Goal: Task Accomplishment & Management: Manage account settings

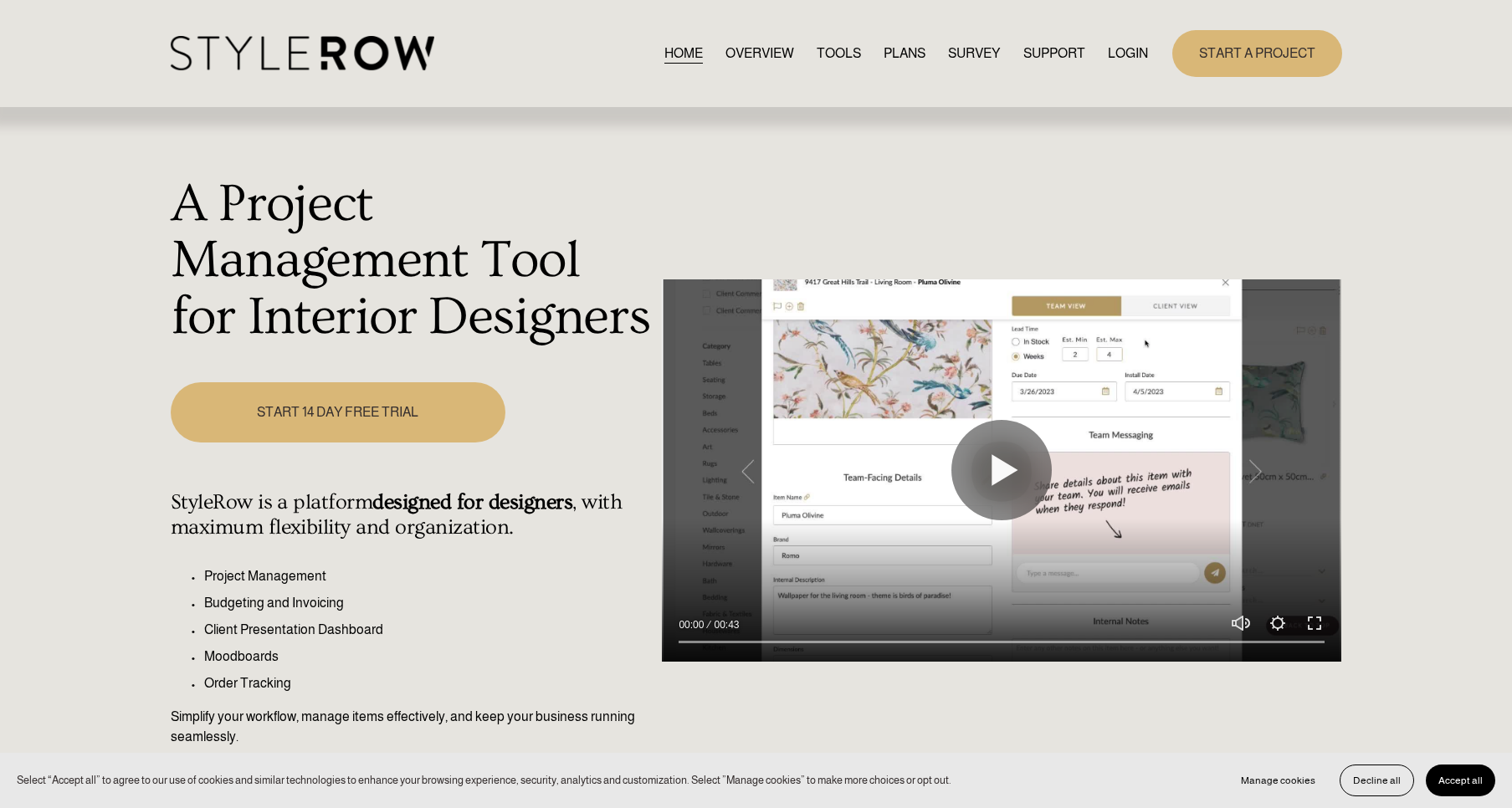
scroll to position [3, 0]
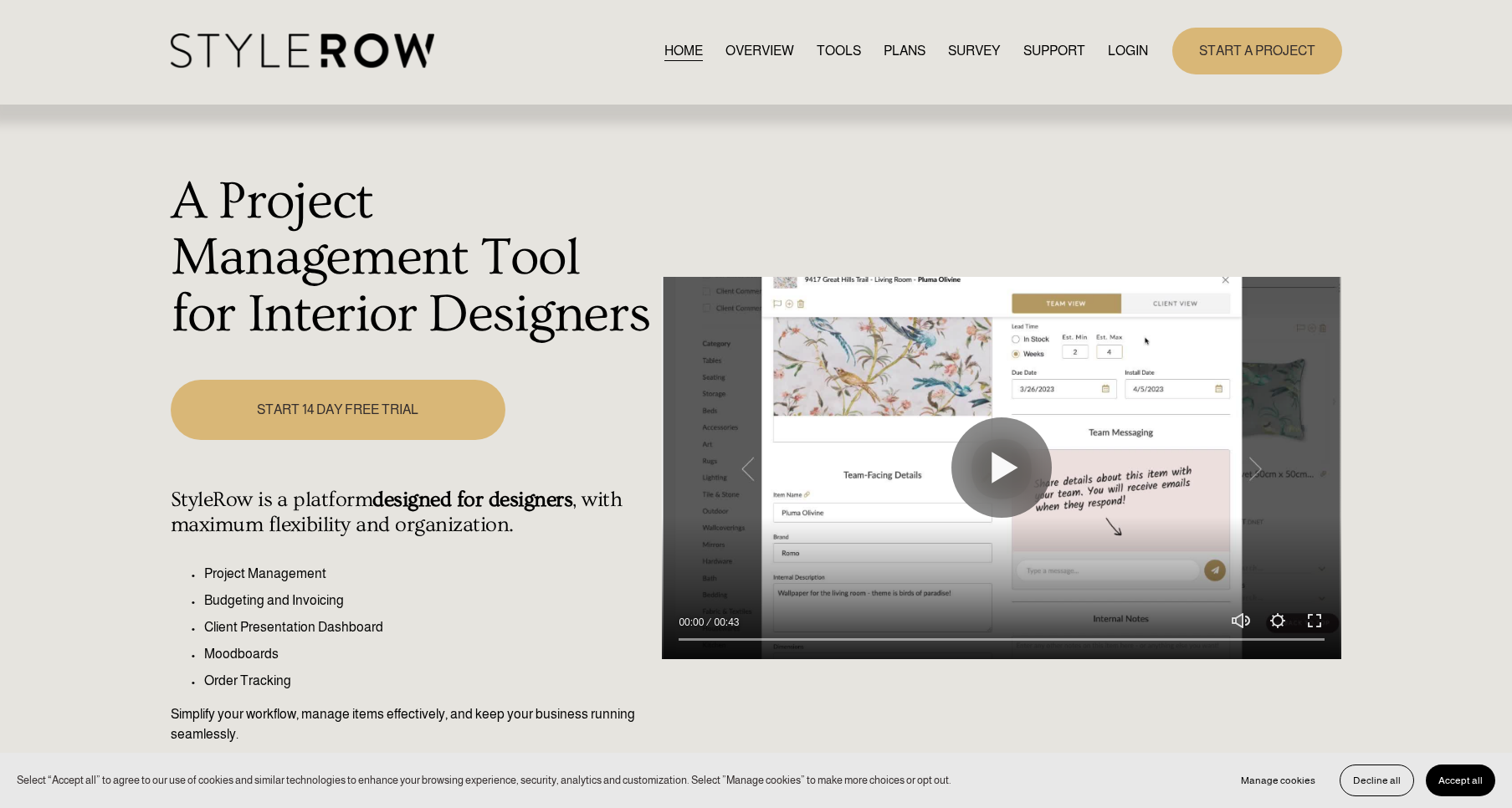
click at [1451, 369] on div "A Project Management Tool for Interior Designers Play 00:00 00:43 Unmute Mute S…" at bounding box center [756, 479] width 1512 height 747
click at [1453, 772] on button "Accept all" at bounding box center [1460, 780] width 69 height 31
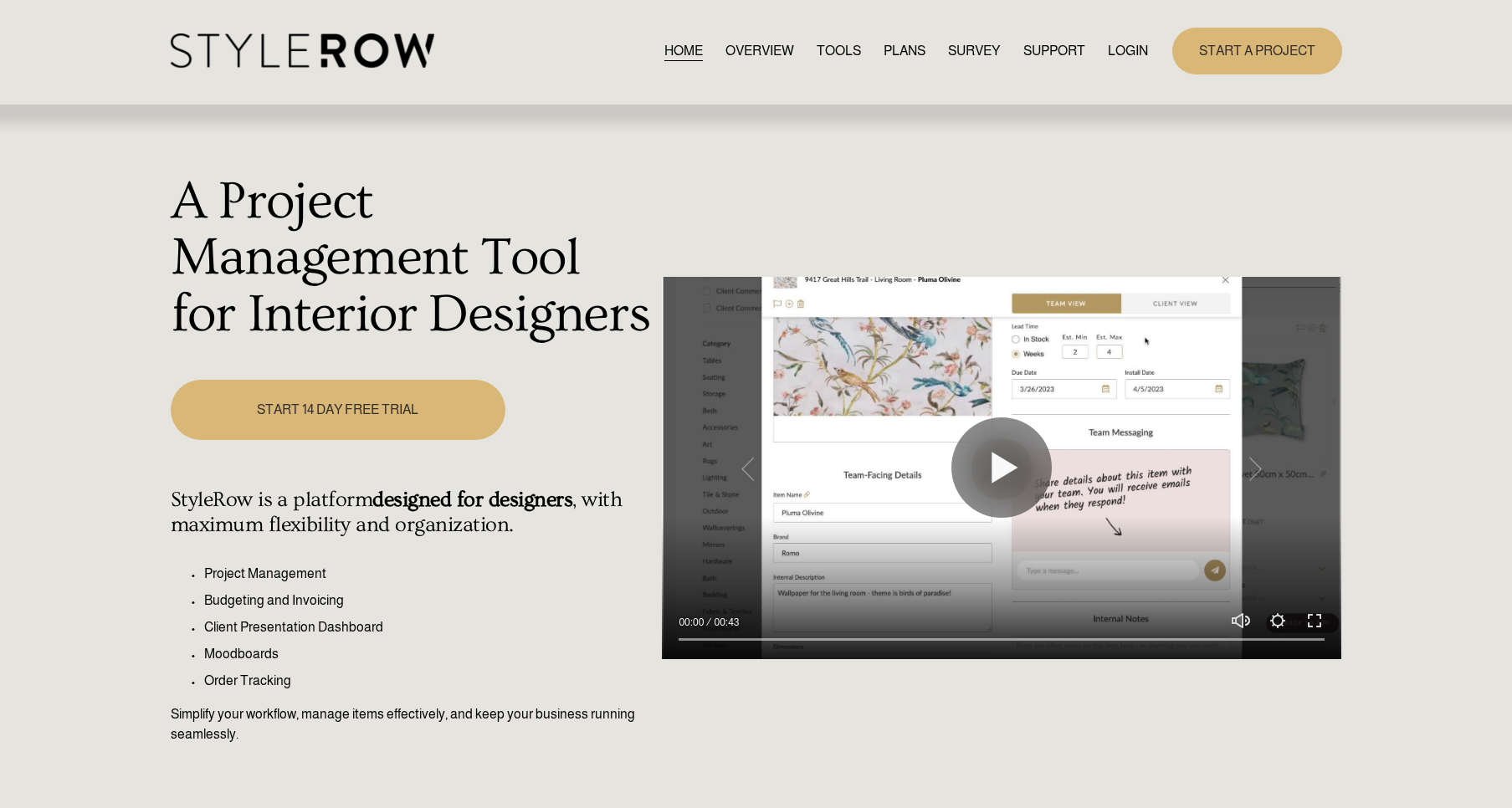
click at [1131, 54] on link "LOGIN" at bounding box center [1127, 50] width 40 height 22
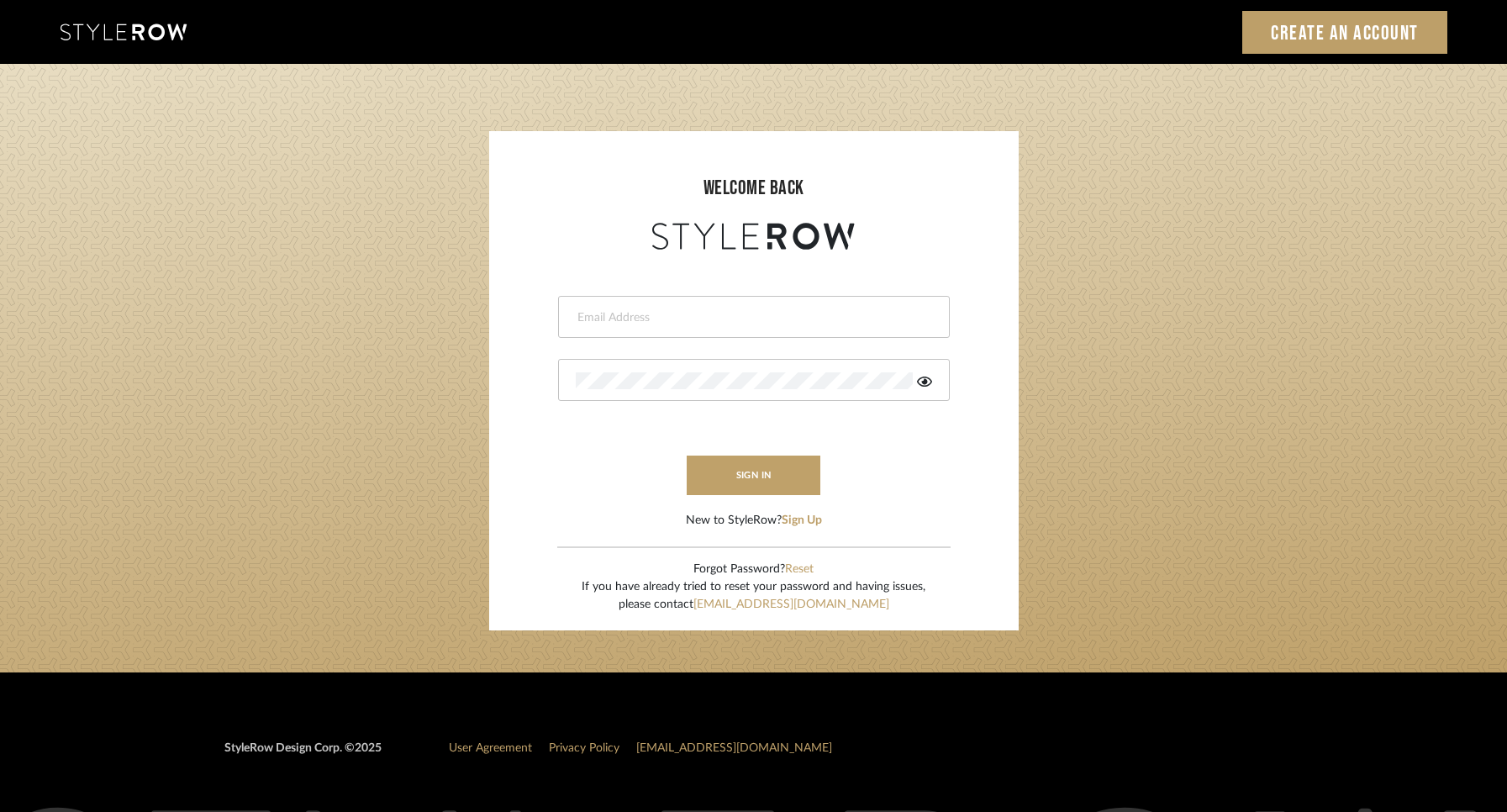
type input "ann@annkottlerhome.com"
click at [927, 380] on icon at bounding box center [925, 381] width 15 height 10
click at [739, 476] on button "sign in" at bounding box center [754, 475] width 135 height 39
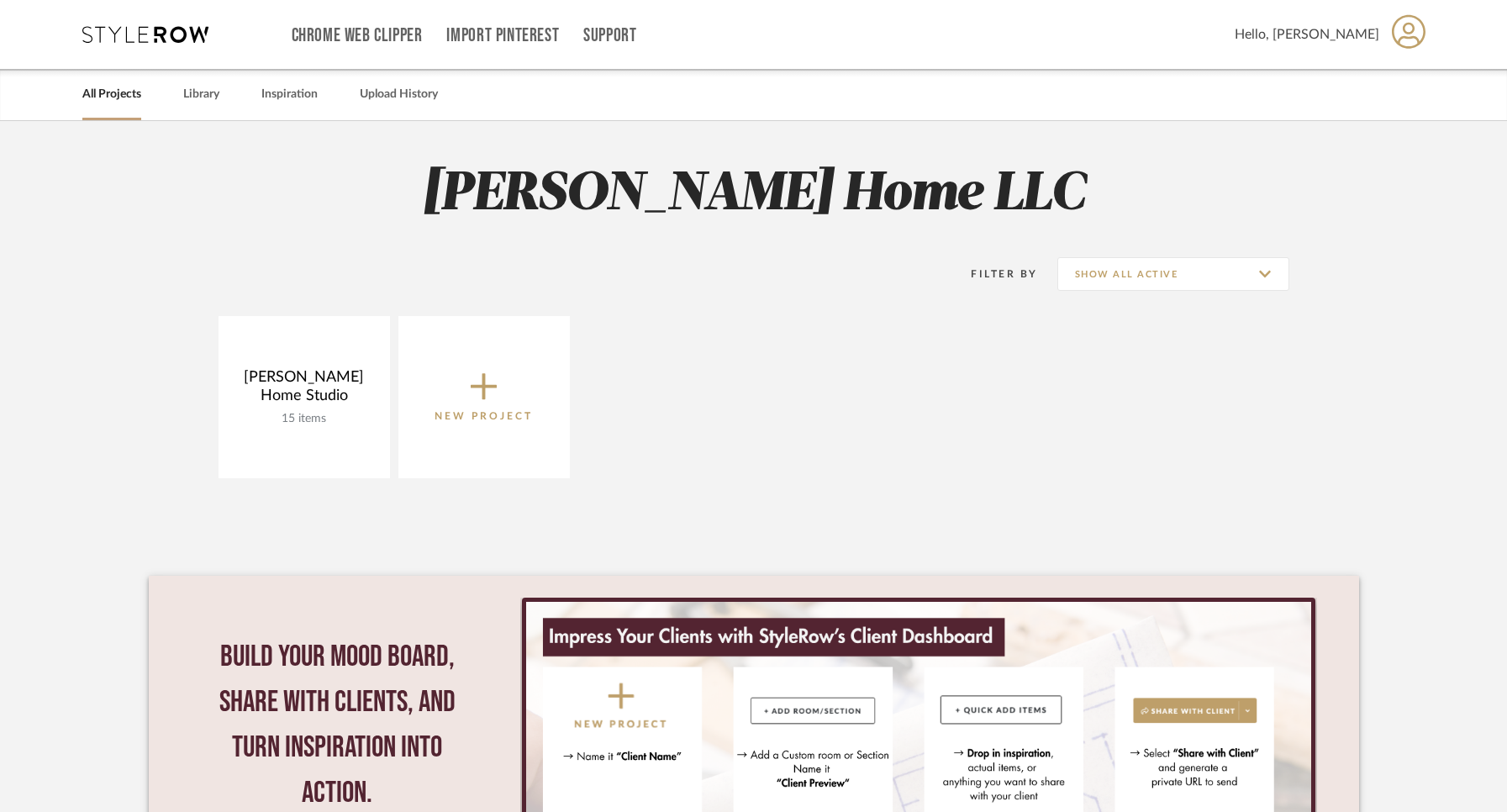
click at [115, 100] on link "All Projects" at bounding box center [112, 94] width 59 height 22
click at [1370, 31] on span "Hello, [PERSON_NAME]" at bounding box center [1306, 34] width 144 height 20
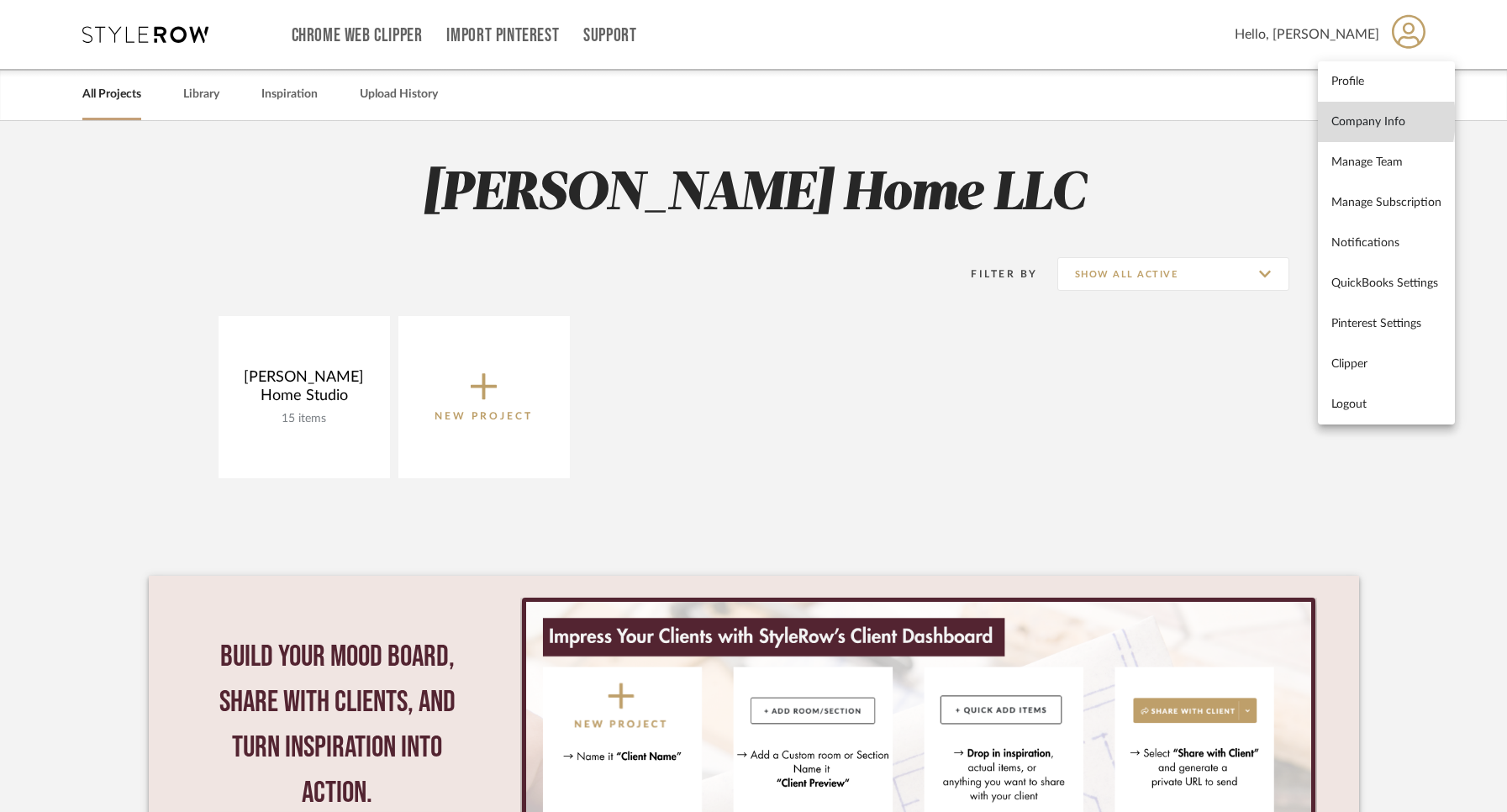
click at [1353, 118] on span "Company Info" at bounding box center [1386, 121] width 110 height 14
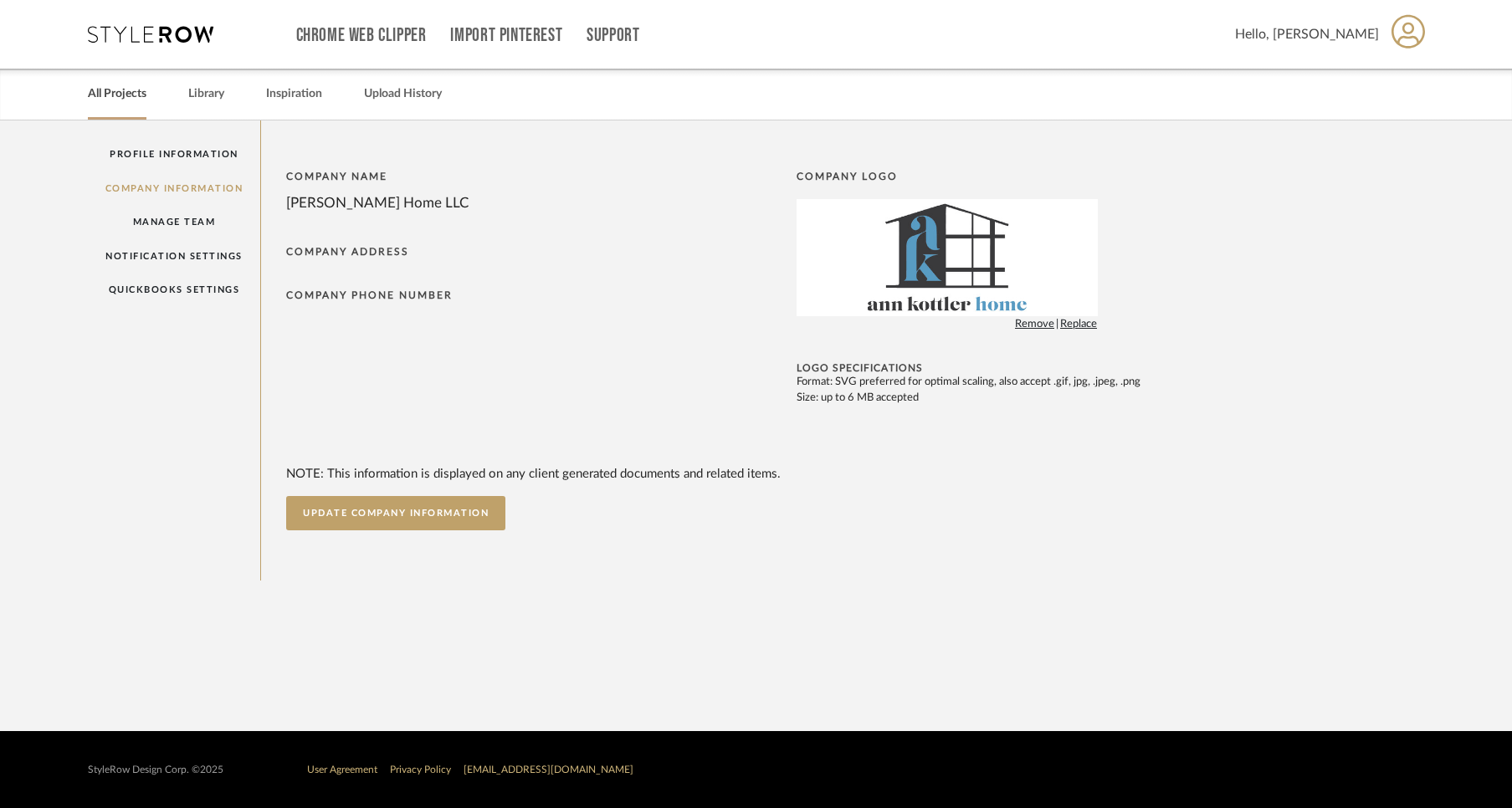
click at [134, 97] on link "All Projects" at bounding box center [117, 93] width 58 height 22
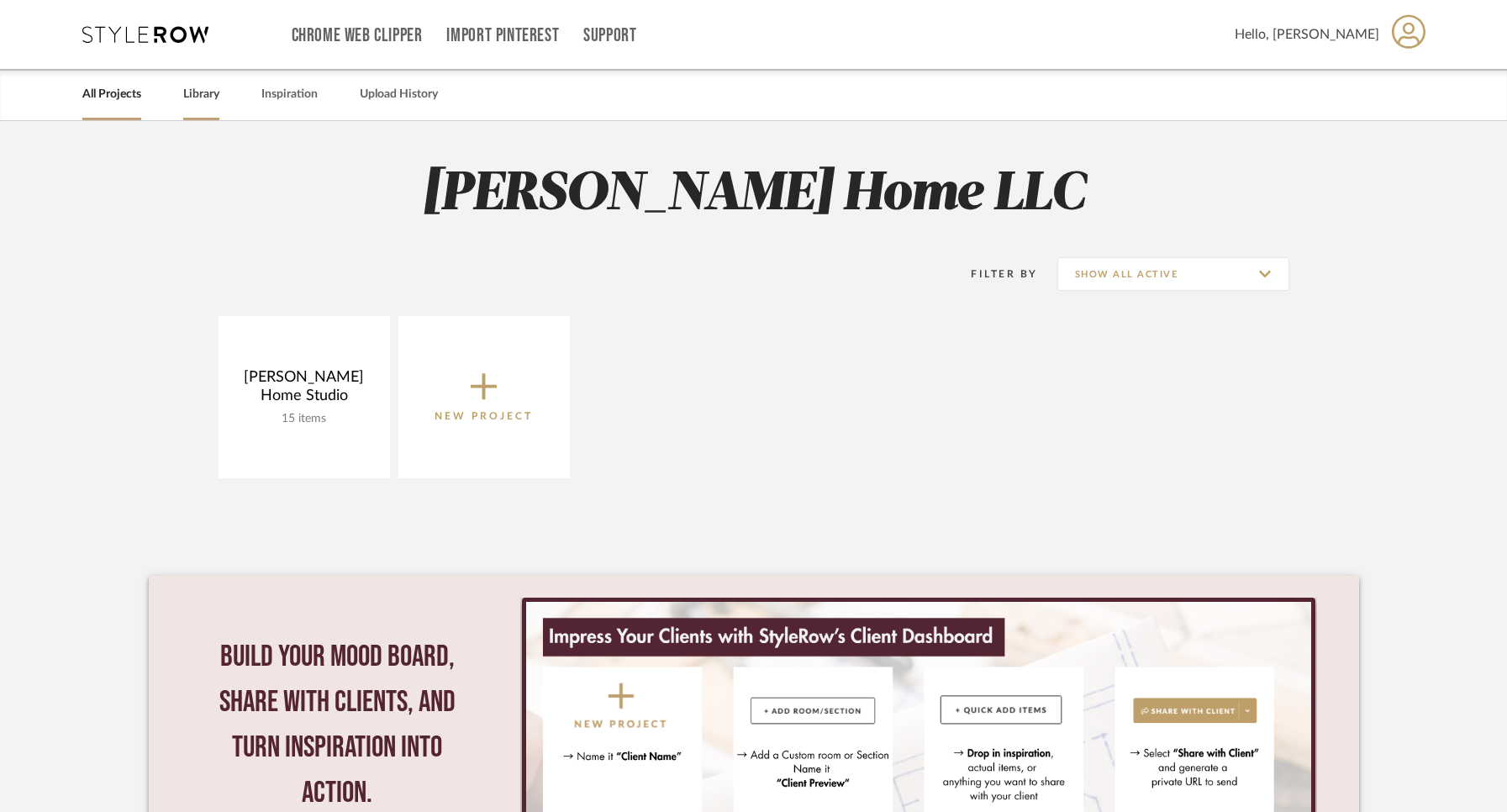
click at [193, 91] on link "Library" at bounding box center [201, 94] width 36 height 22
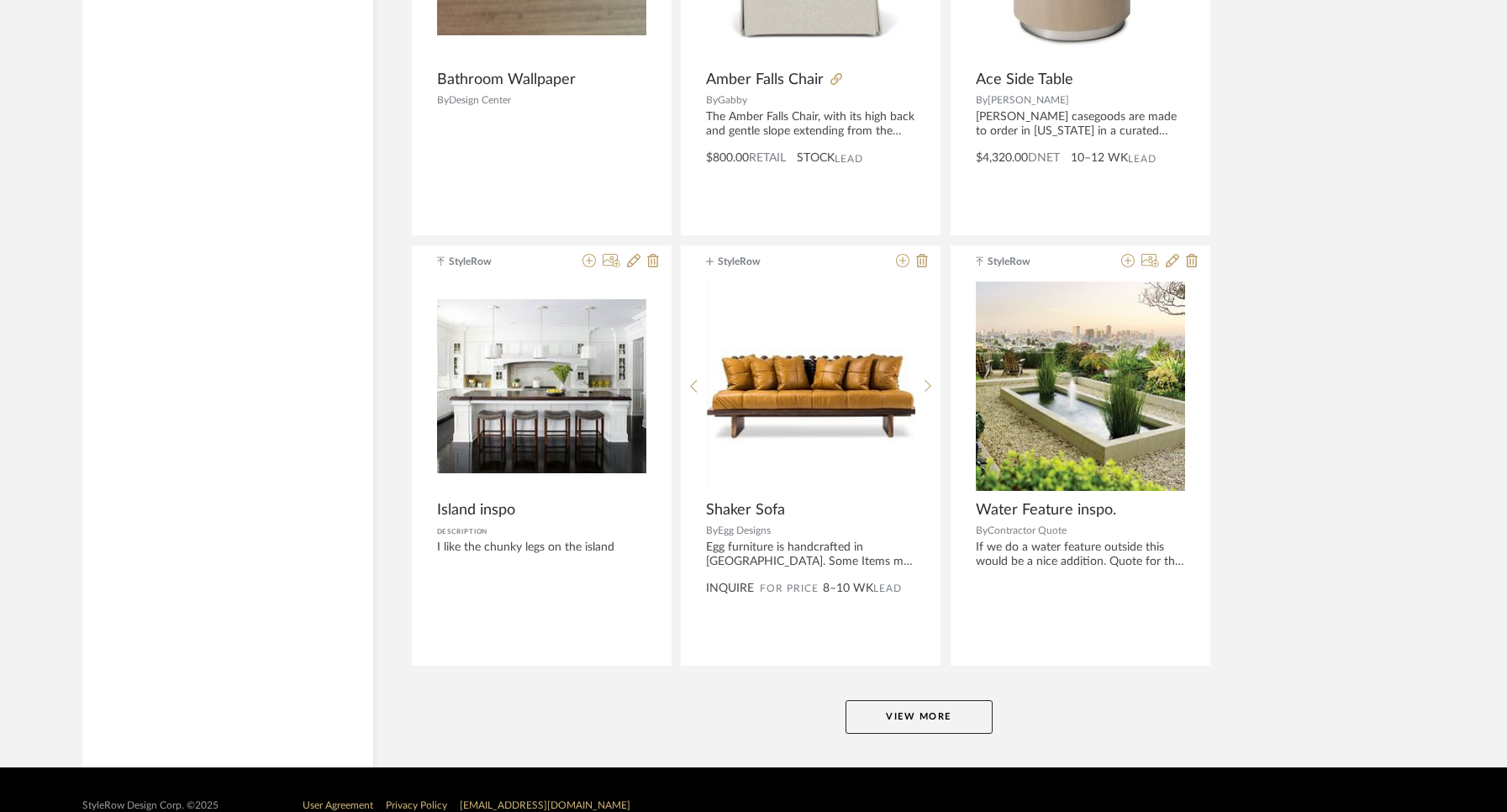
scroll to position [3976, 0]
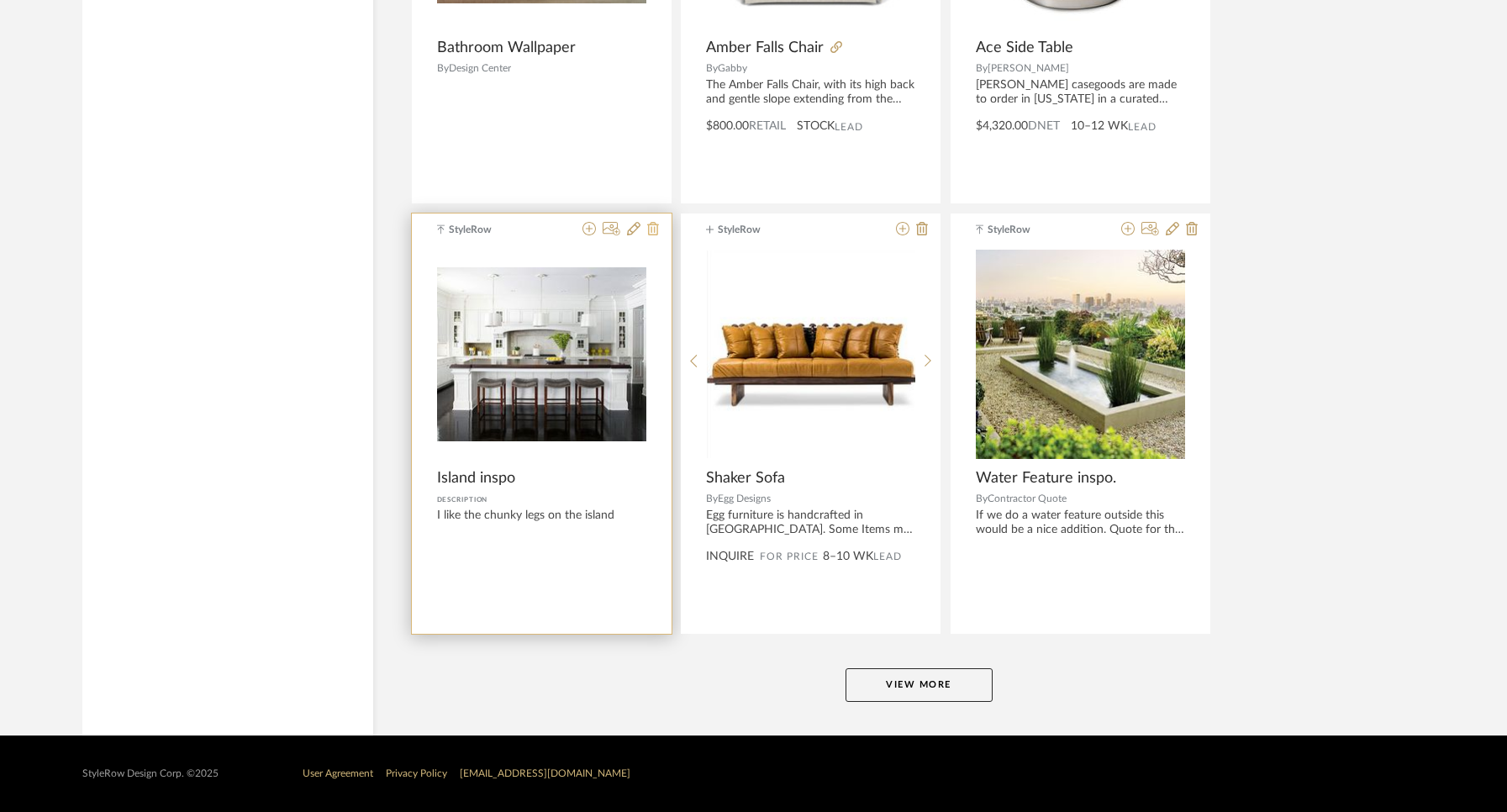
click at [649, 228] on icon at bounding box center [653, 229] width 12 height 13
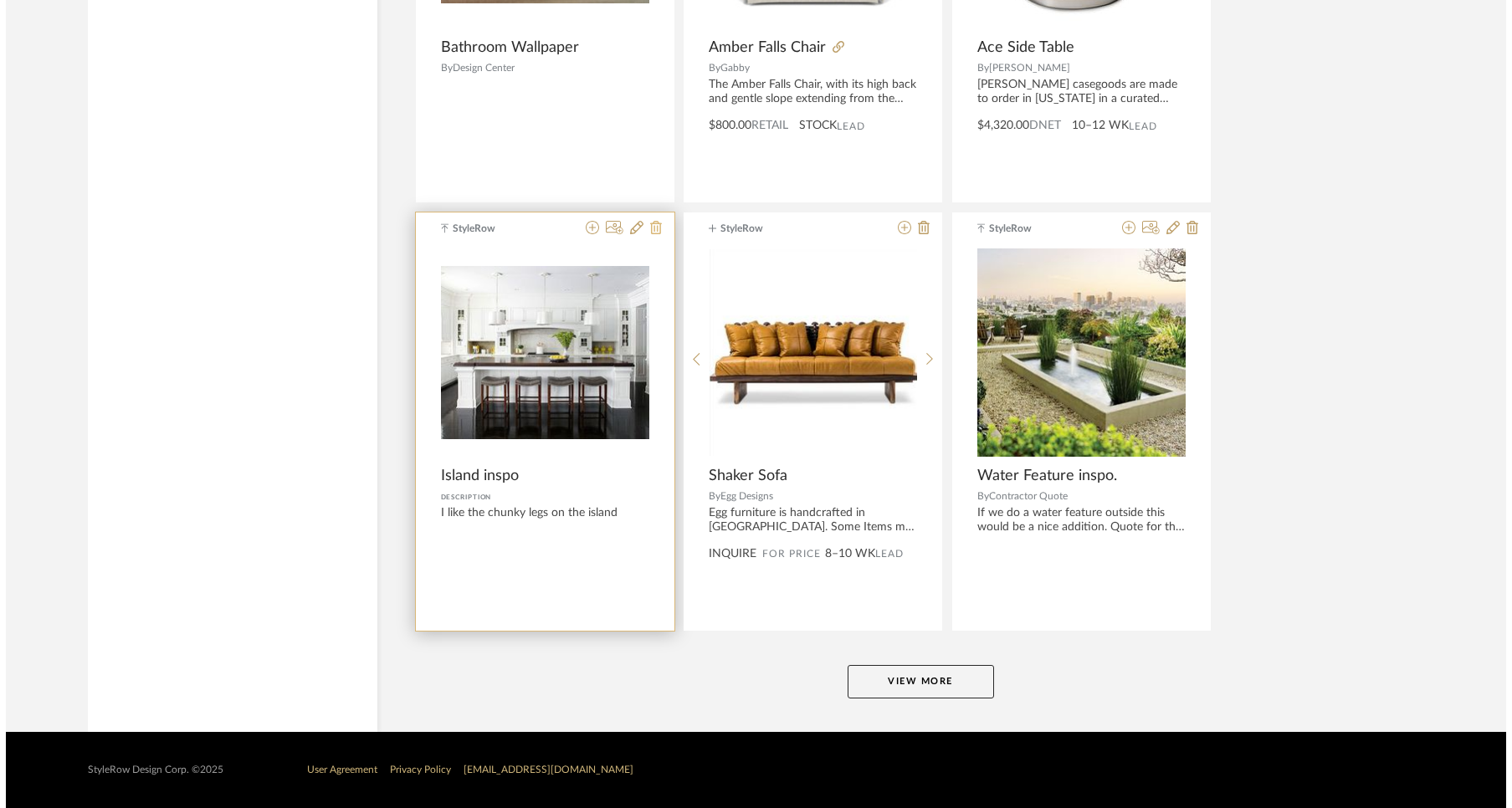
scroll to position [0, 0]
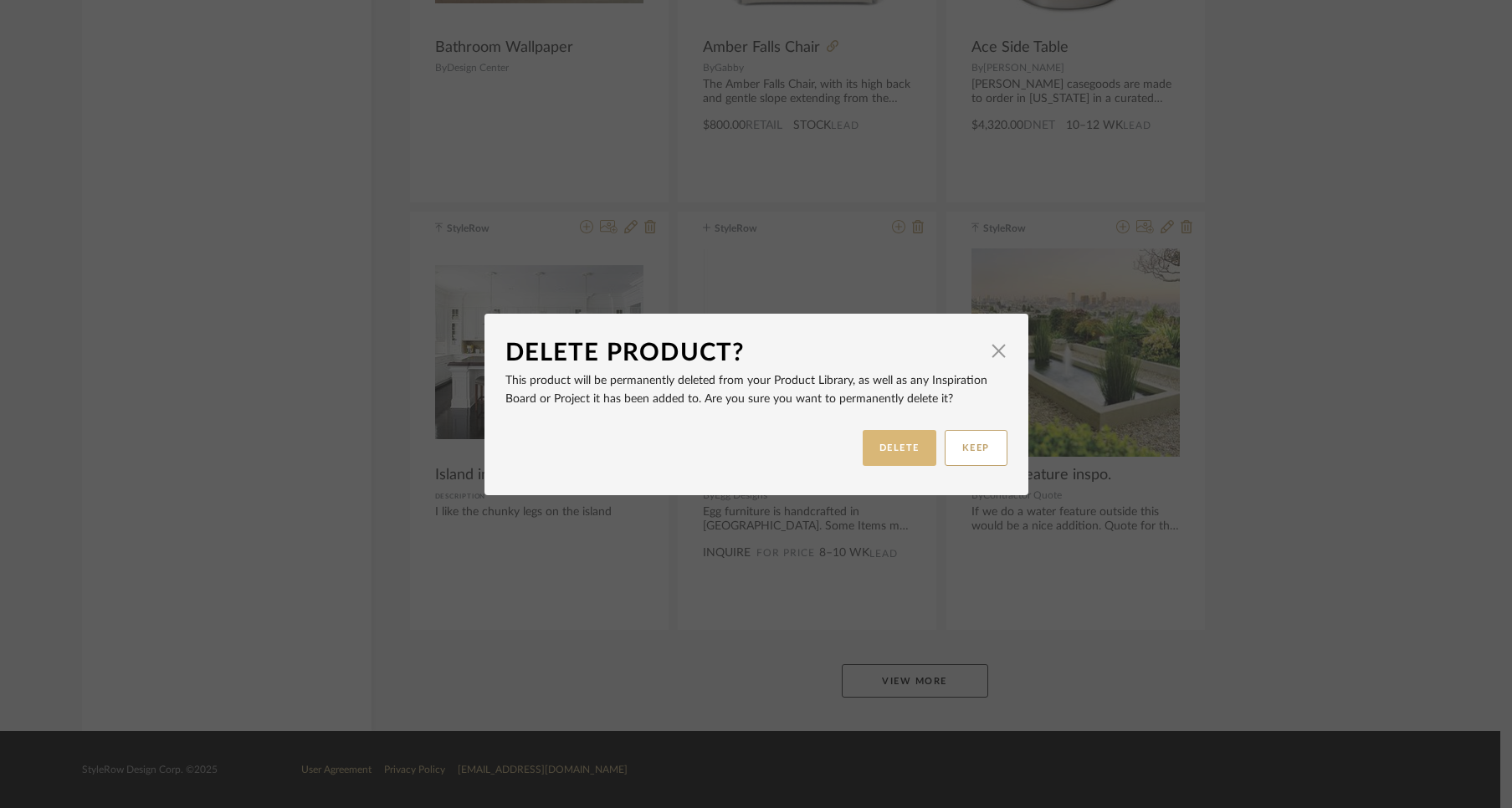
click at [907, 452] on button "DELETE" at bounding box center [900, 447] width 74 height 36
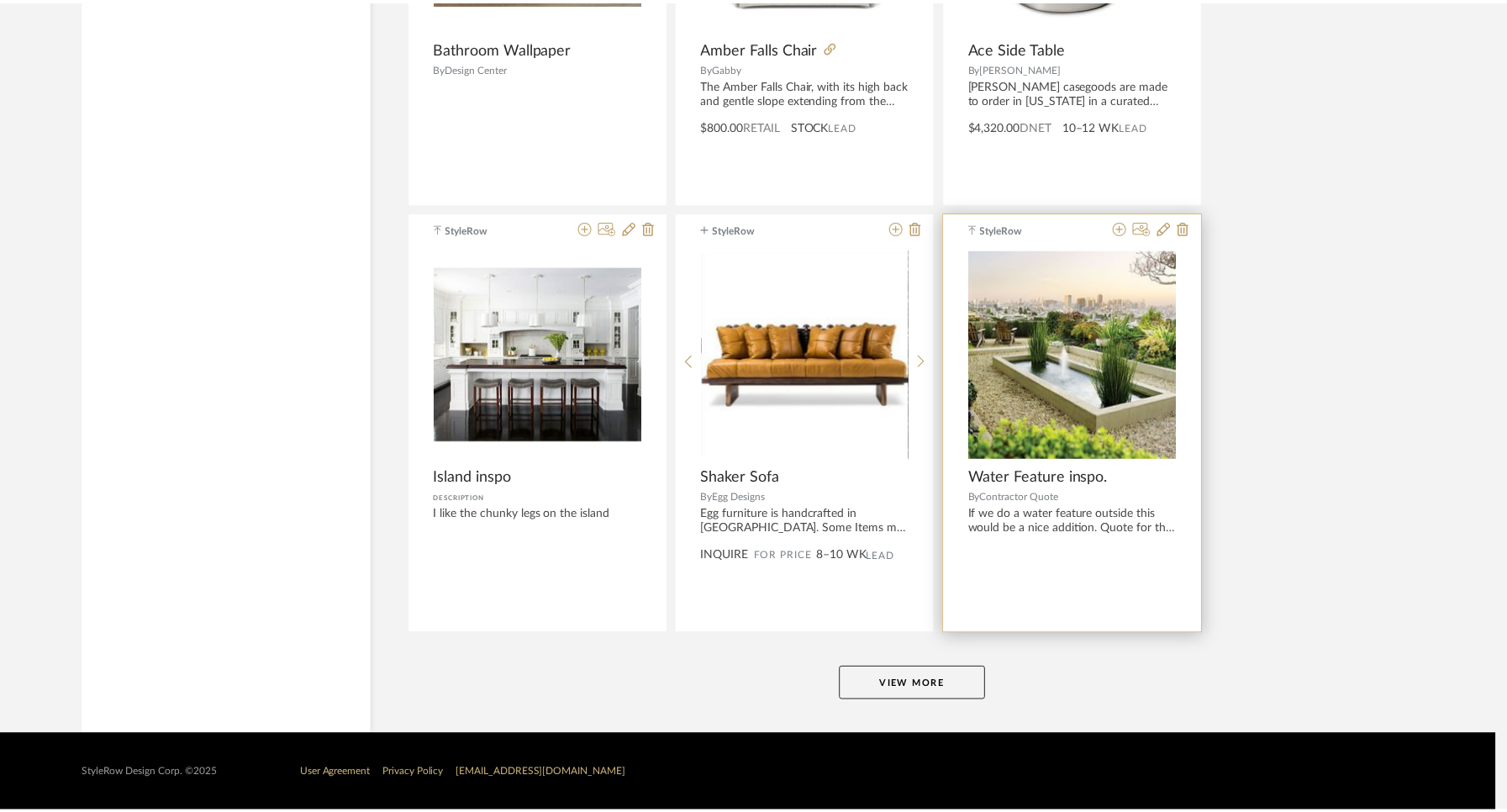
scroll to position [3976, 0]
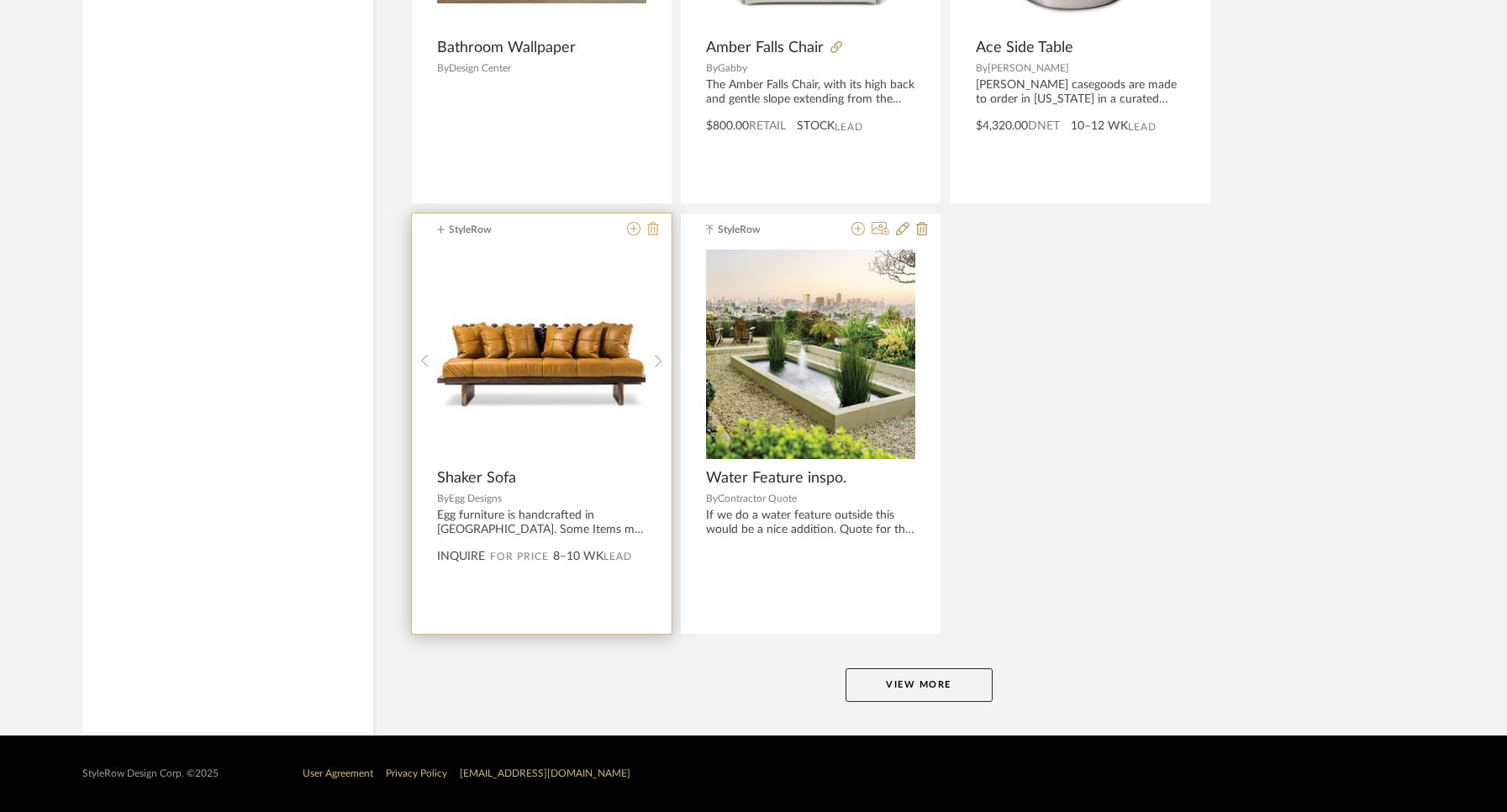
click at [654, 229] on icon at bounding box center [653, 229] width 12 height 13
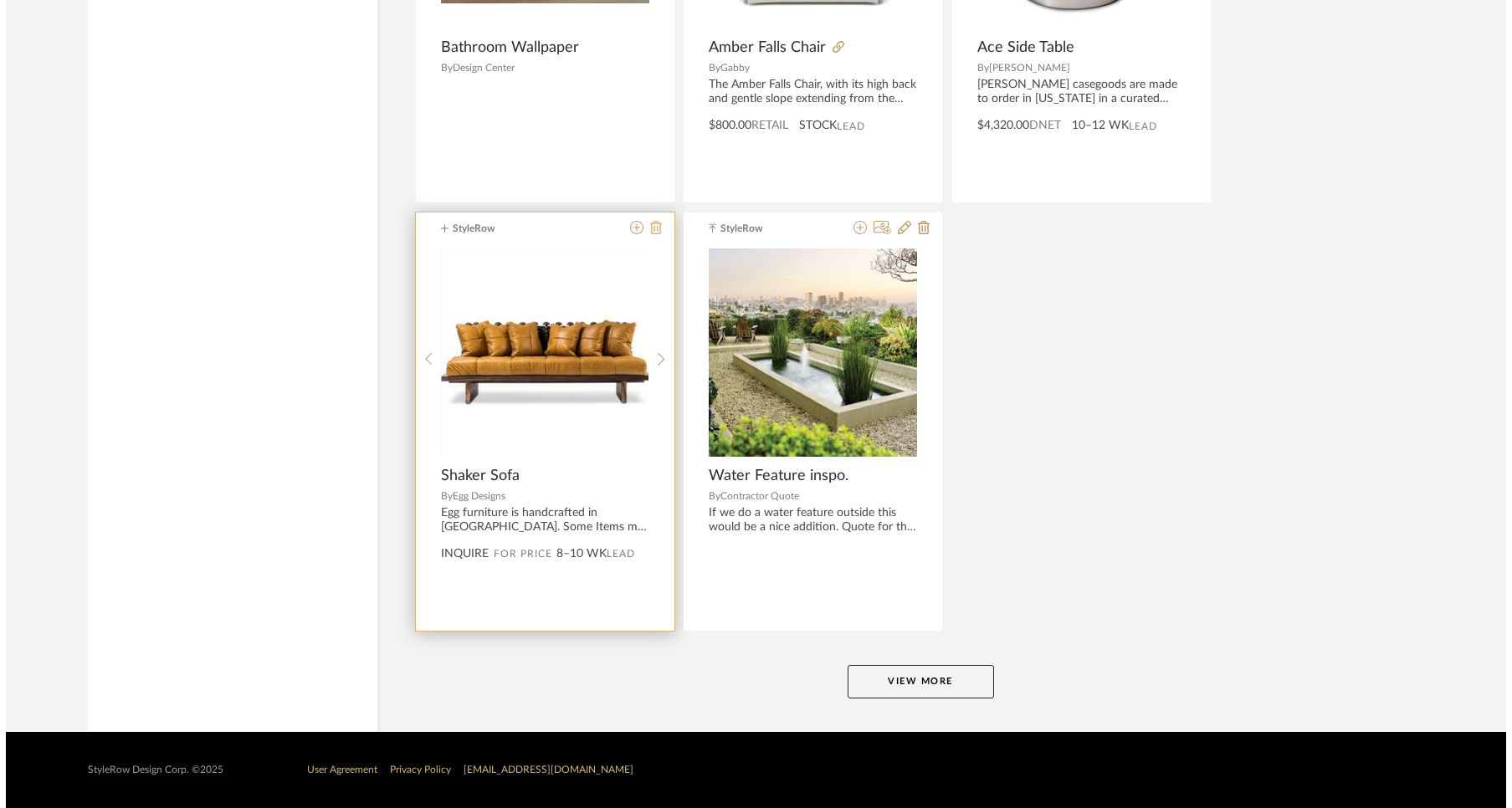
scroll to position [0, 0]
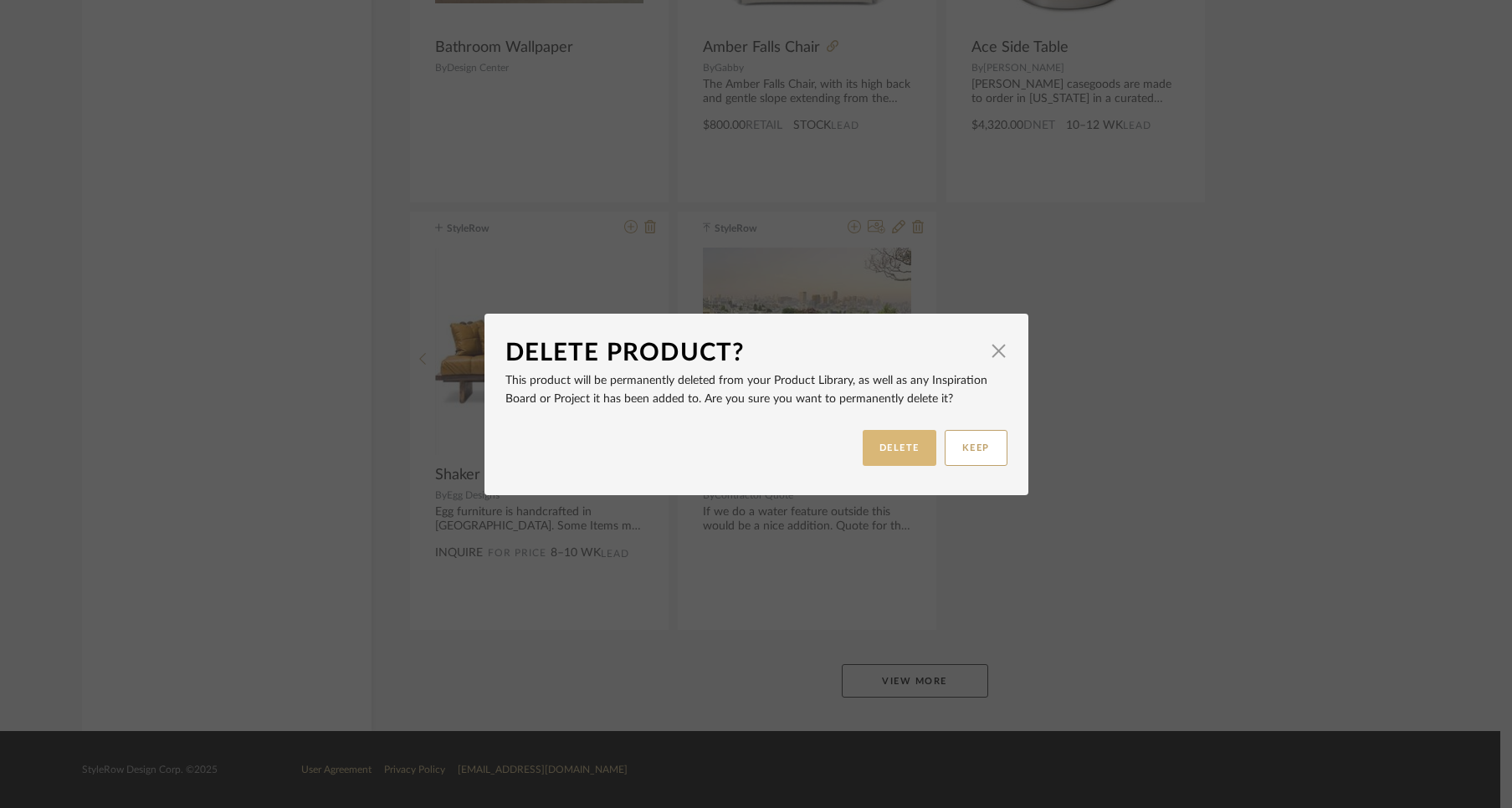
click at [898, 454] on button "DELETE" at bounding box center [900, 447] width 74 height 36
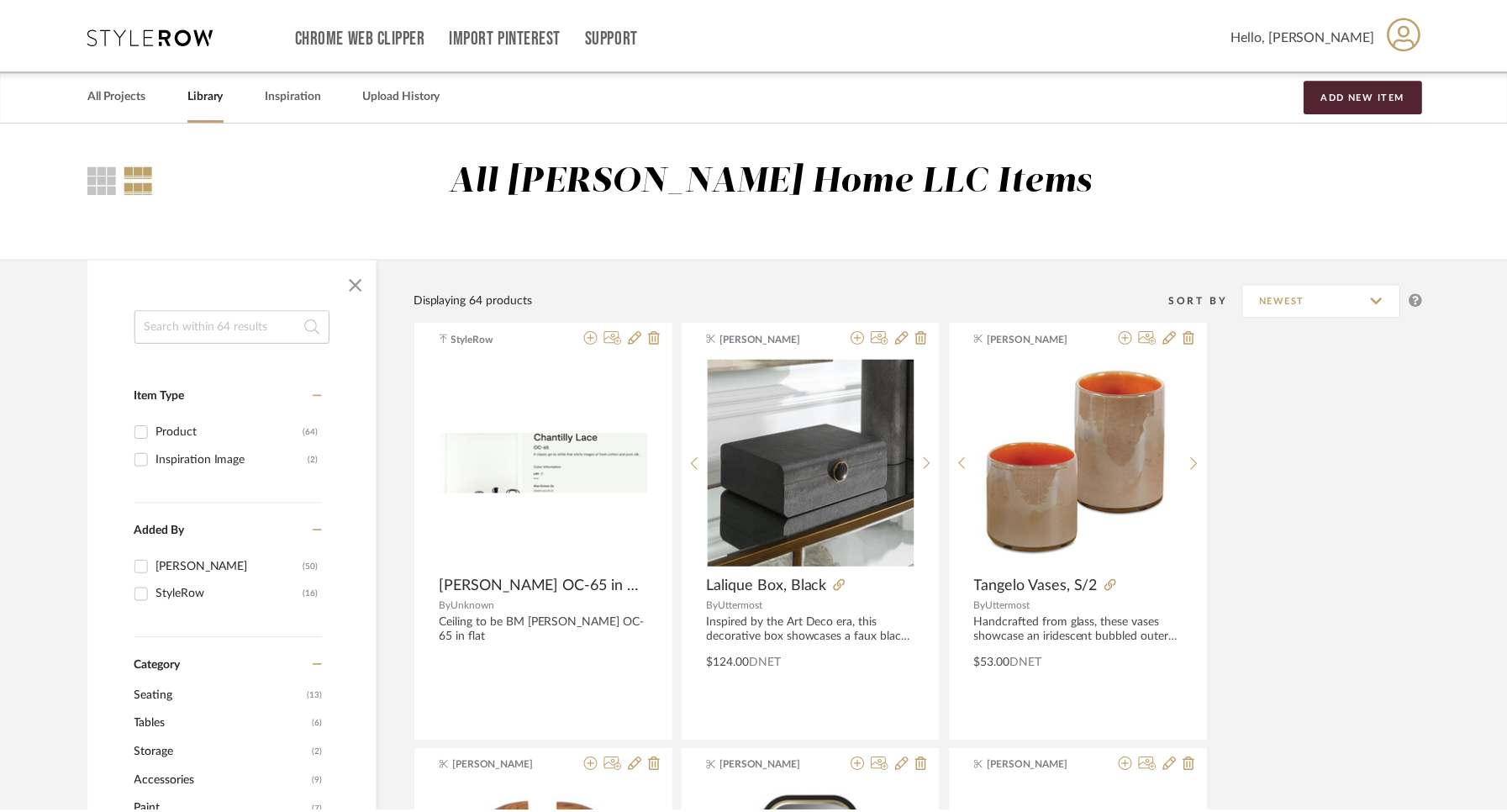
scroll to position [3976, 0]
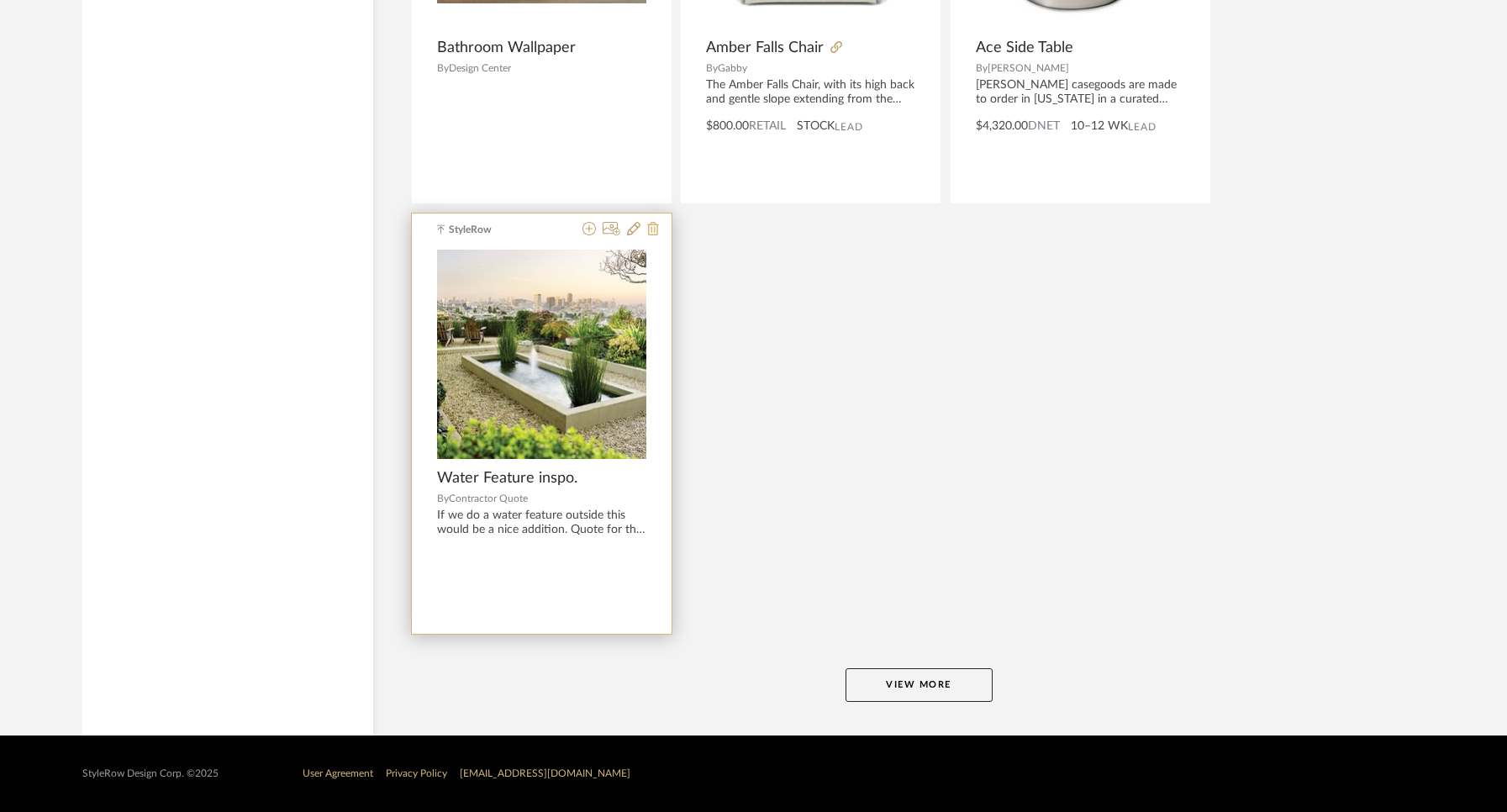
click at [648, 225] on icon at bounding box center [653, 229] width 12 height 13
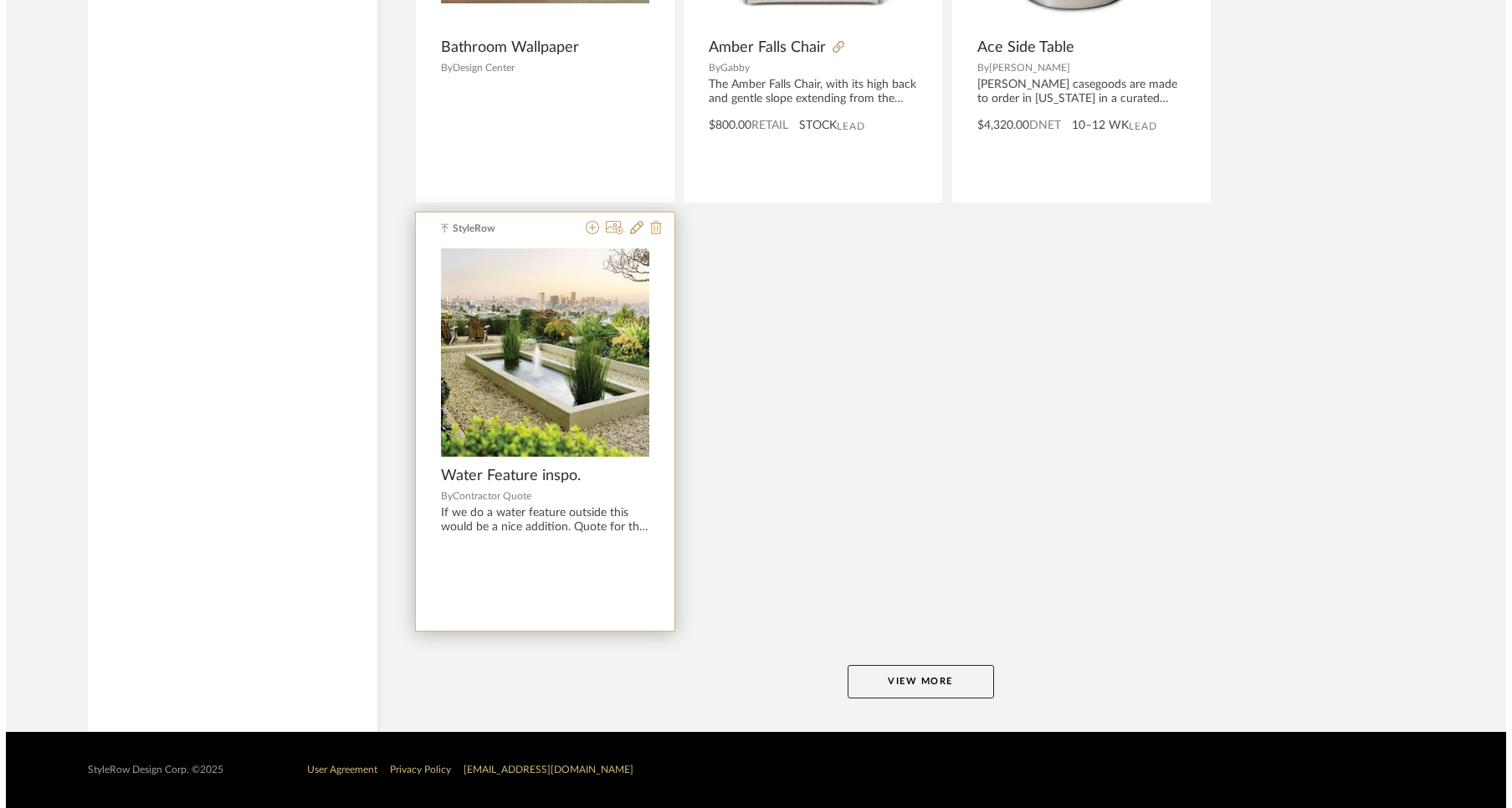
scroll to position [0, 0]
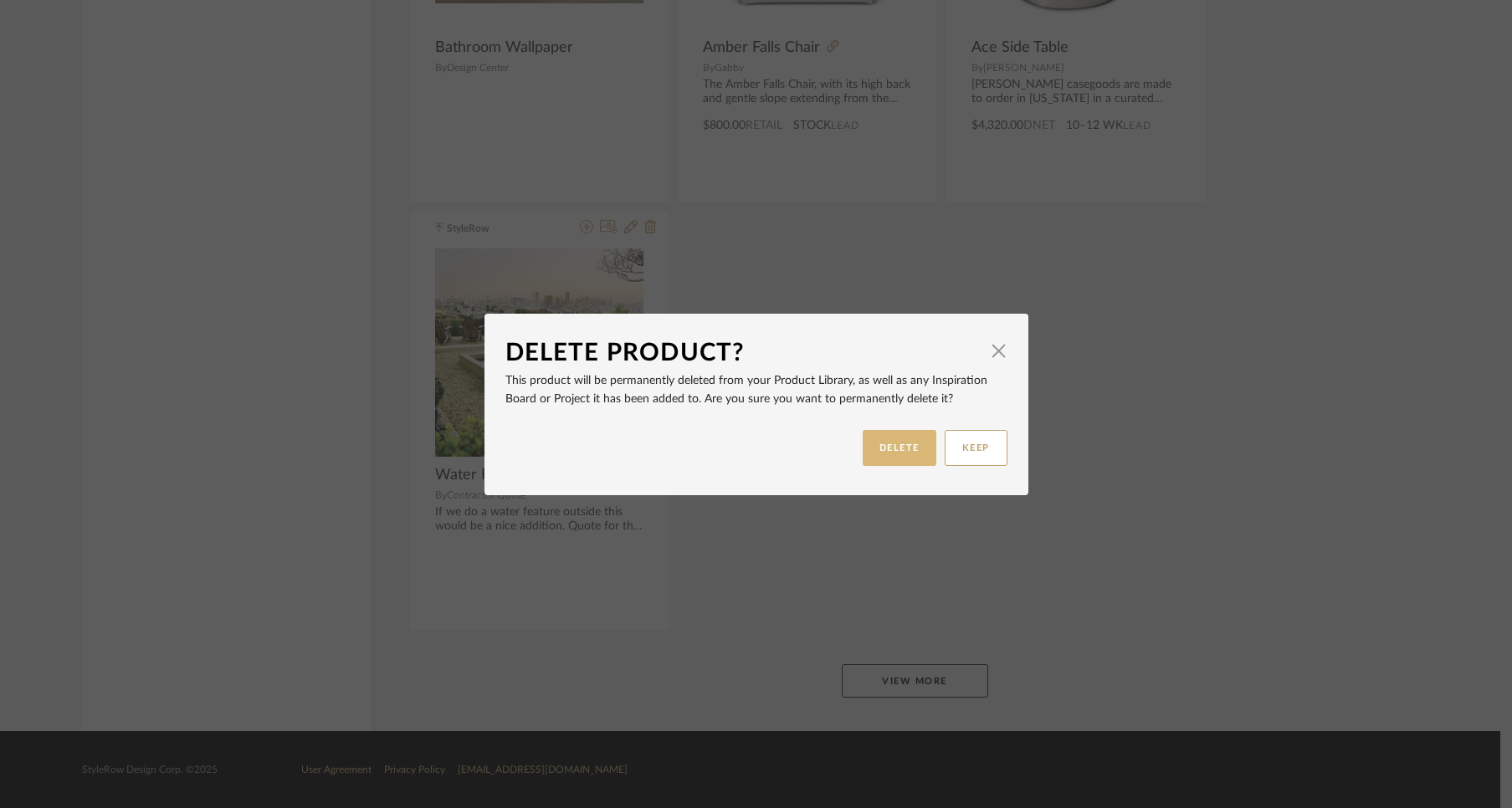
click at [870, 434] on button "DELETE" at bounding box center [900, 447] width 74 height 36
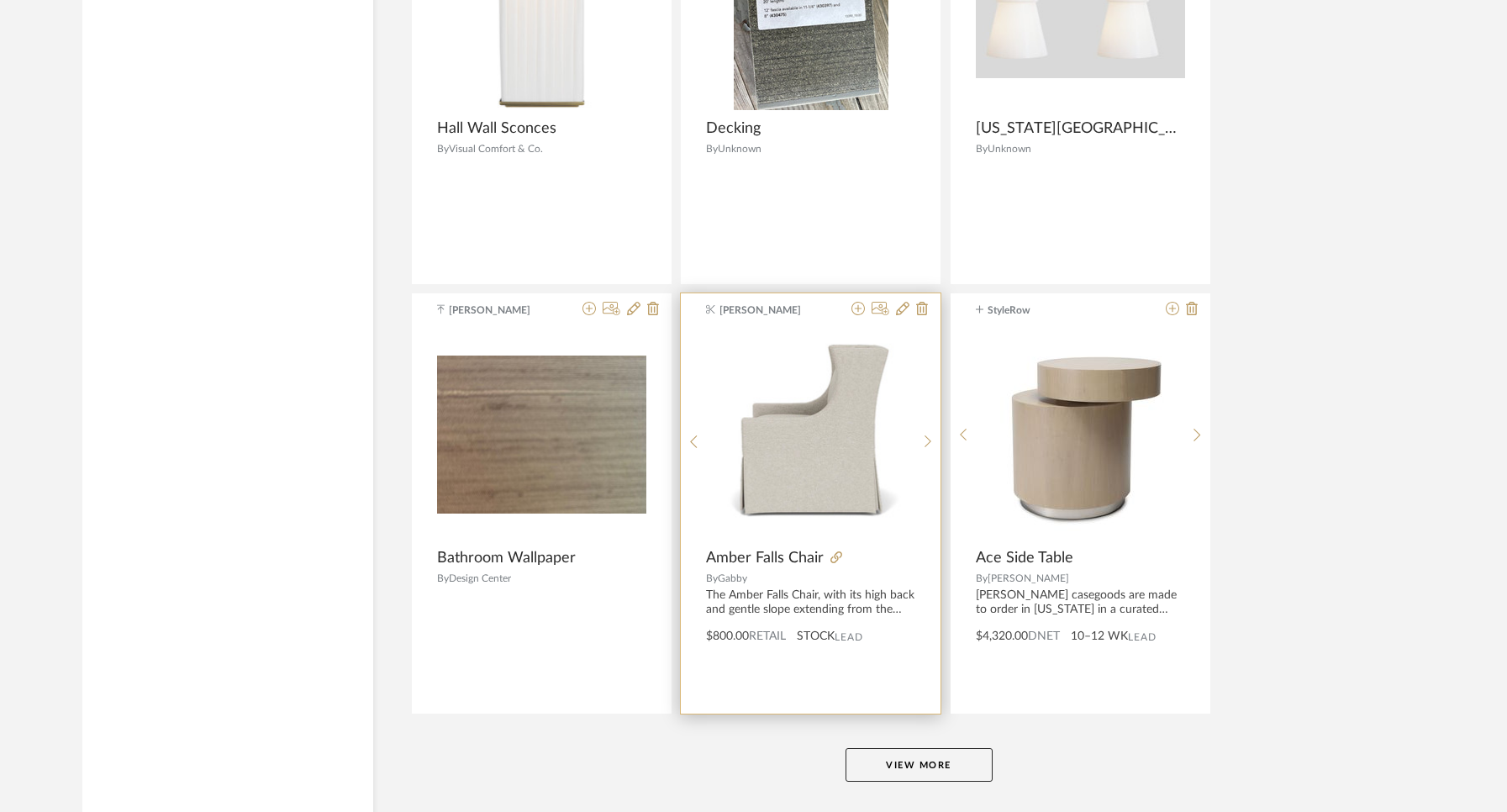
scroll to position [3396, 0]
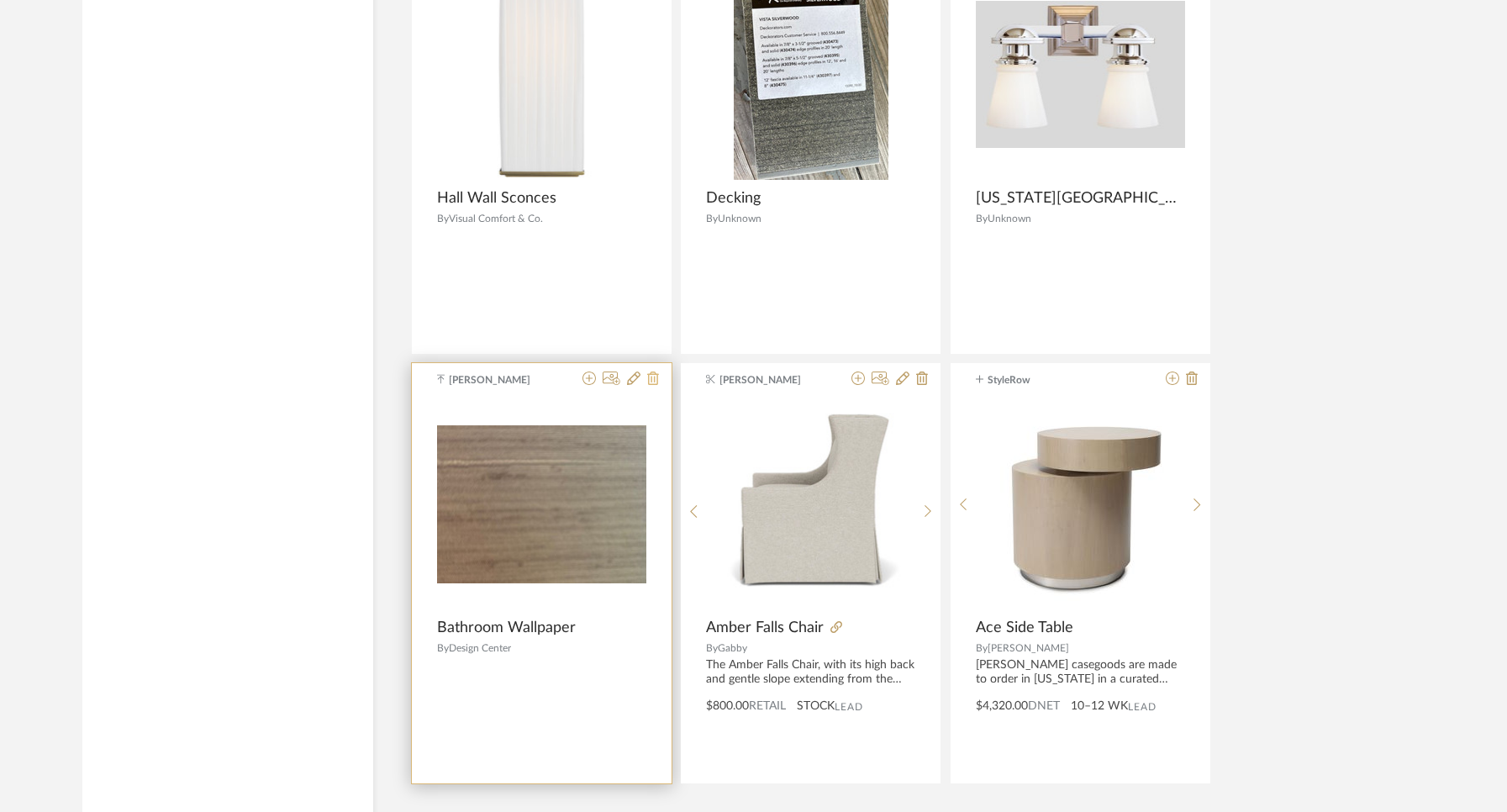
click at [649, 379] on icon at bounding box center [653, 378] width 12 height 13
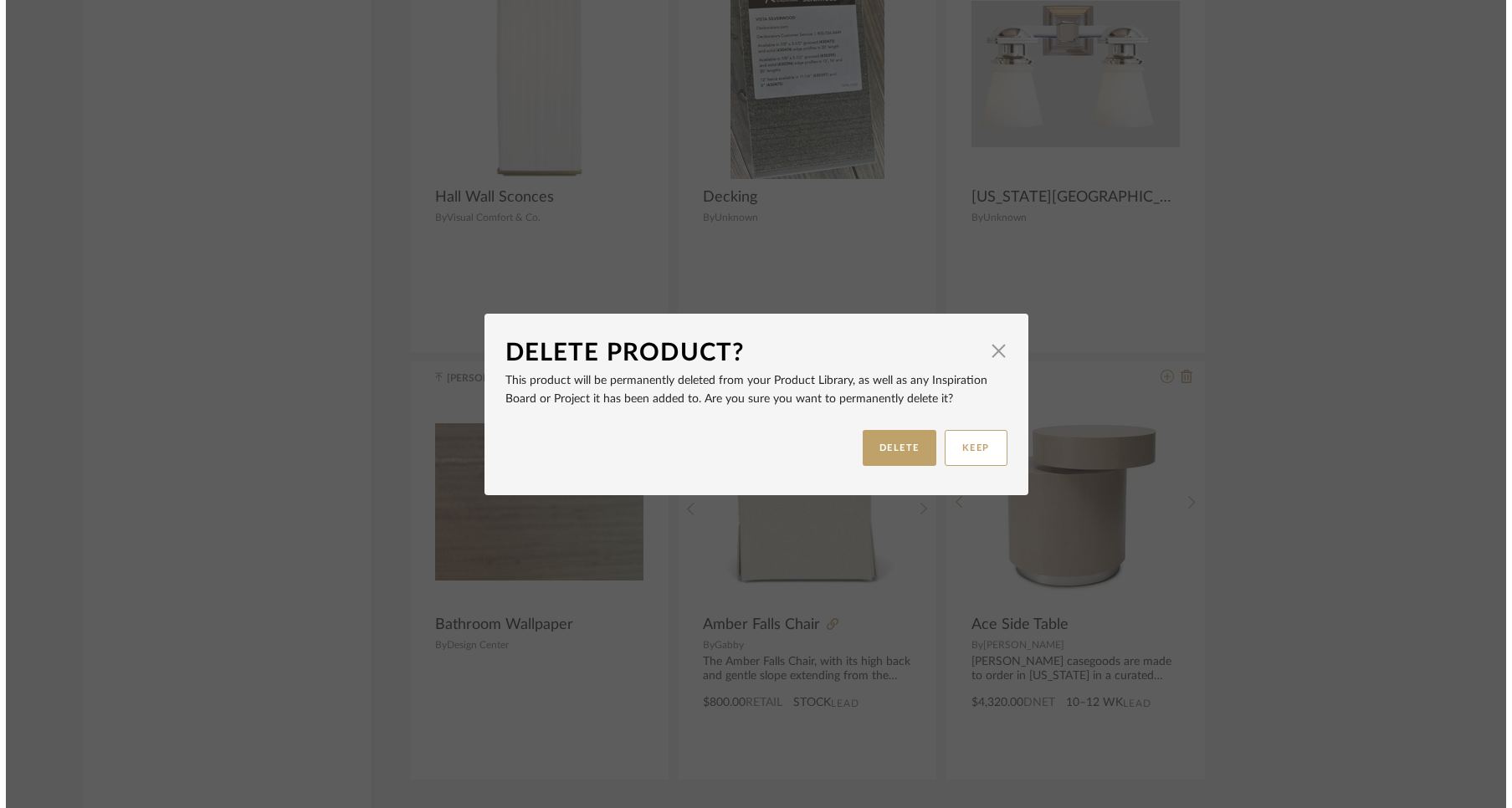
scroll to position [0, 0]
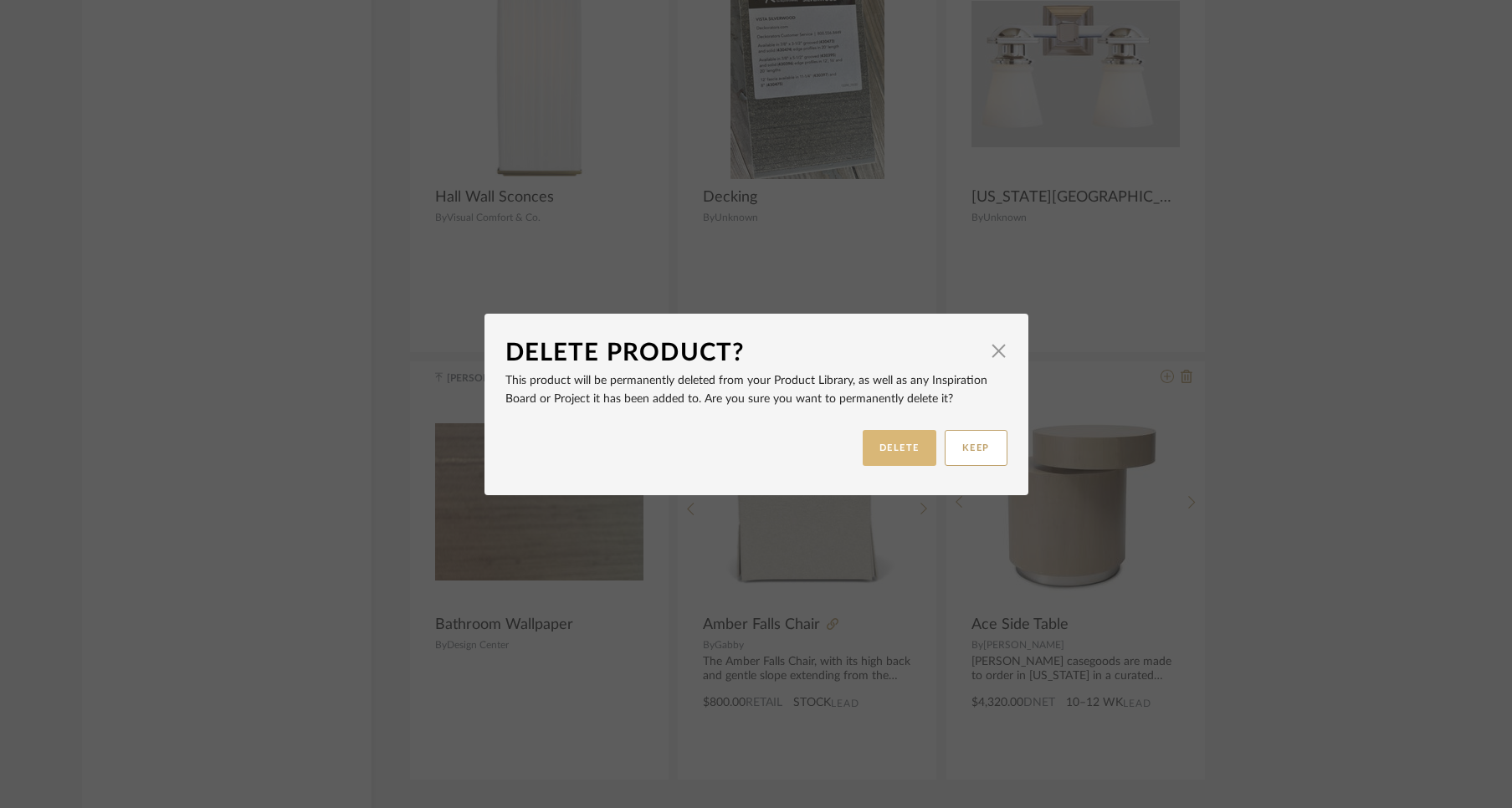
click at [892, 442] on button "DELETE" at bounding box center [900, 447] width 74 height 36
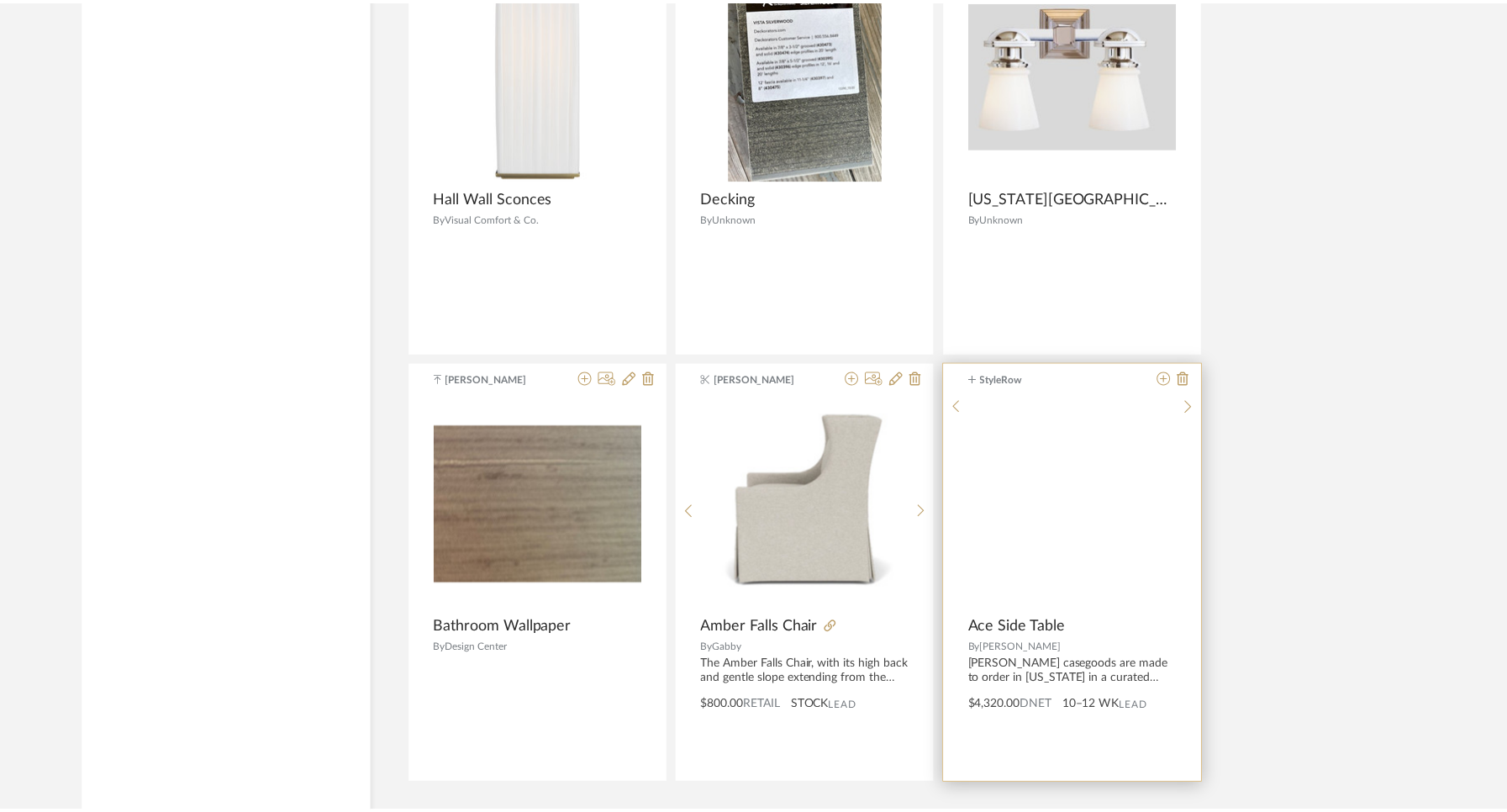
scroll to position [3396, 0]
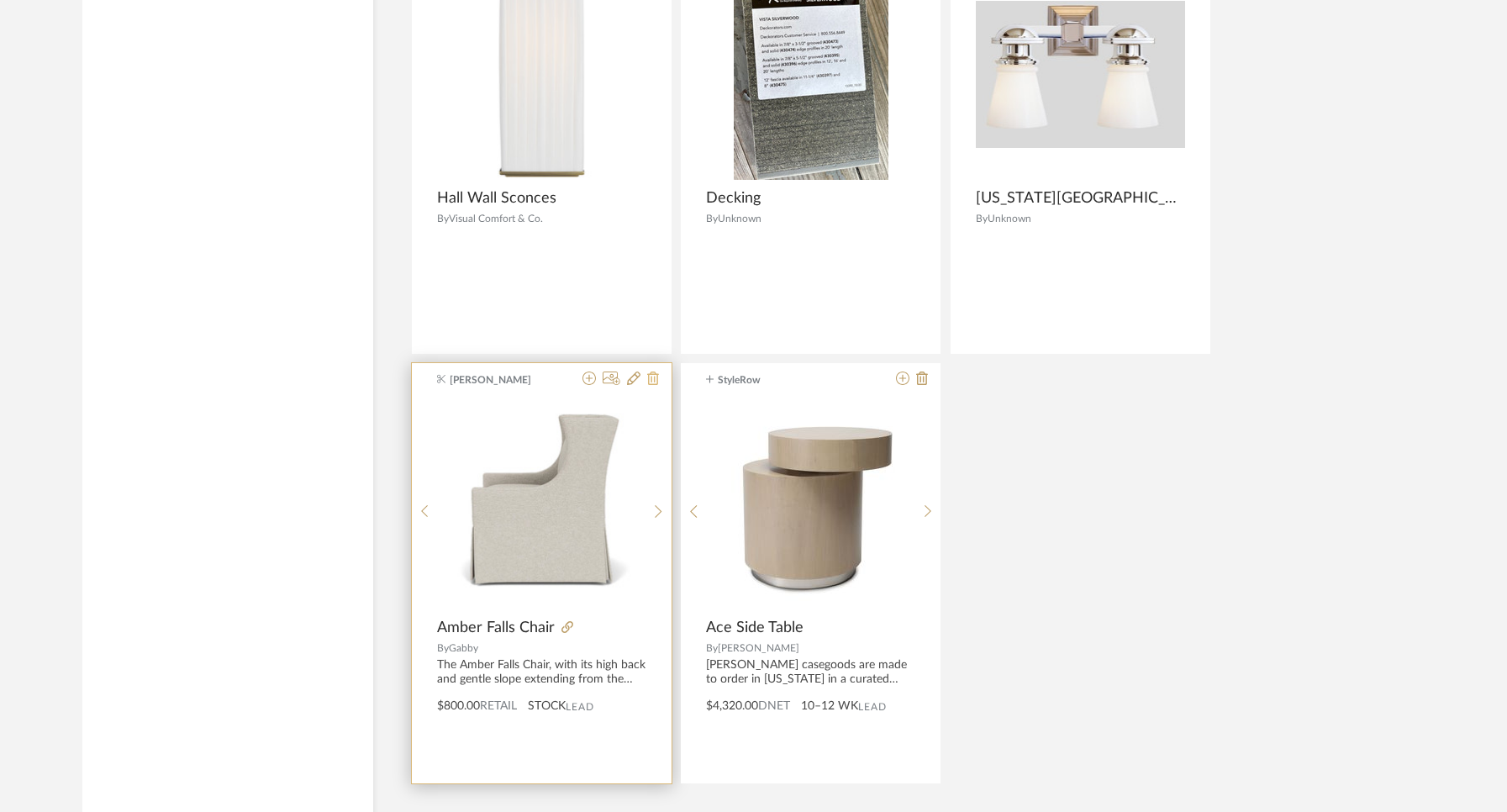
click at [657, 379] on icon at bounding box center [653, 378] width 12 height 13
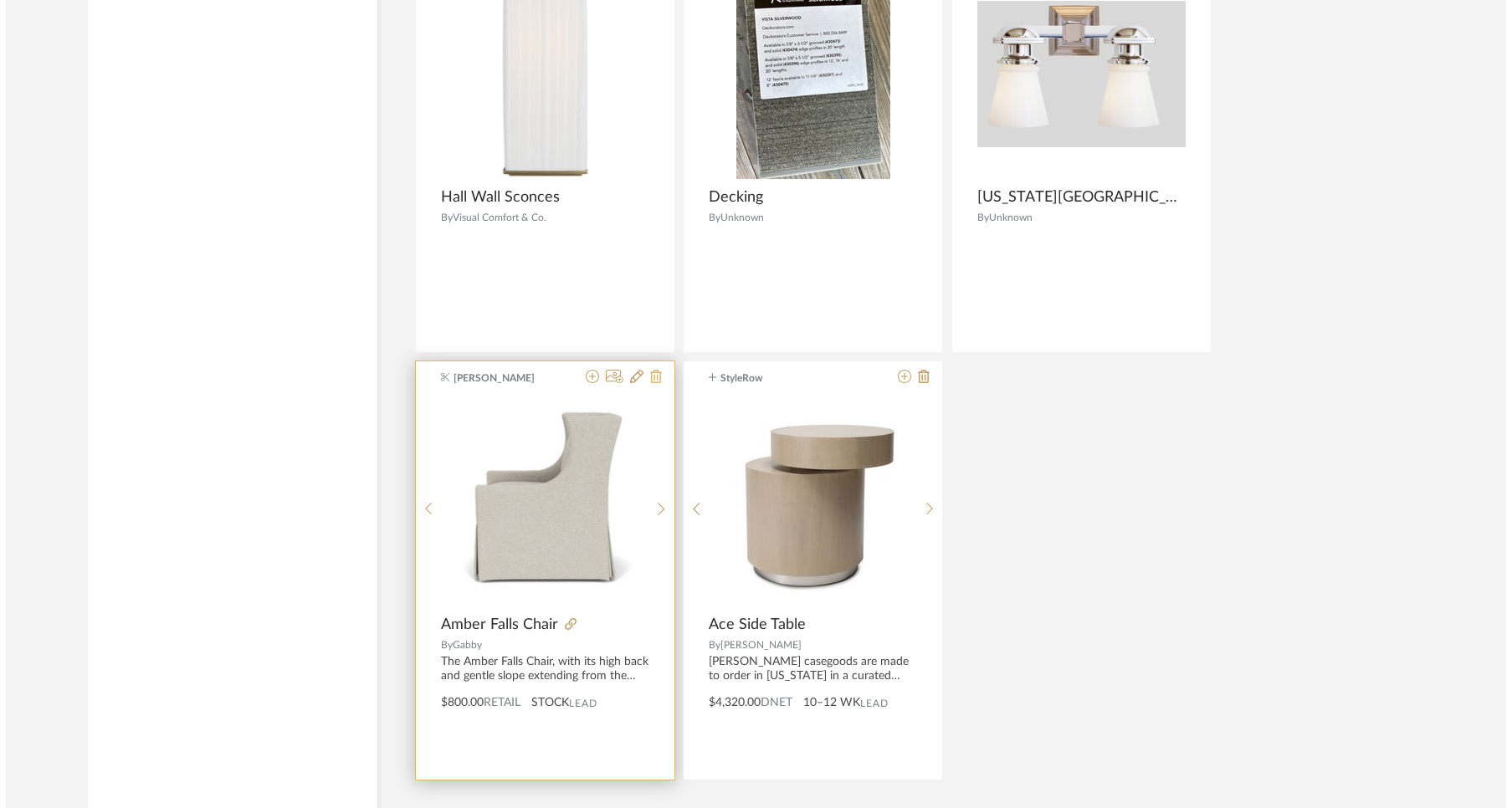
scroll to position [0, 0]
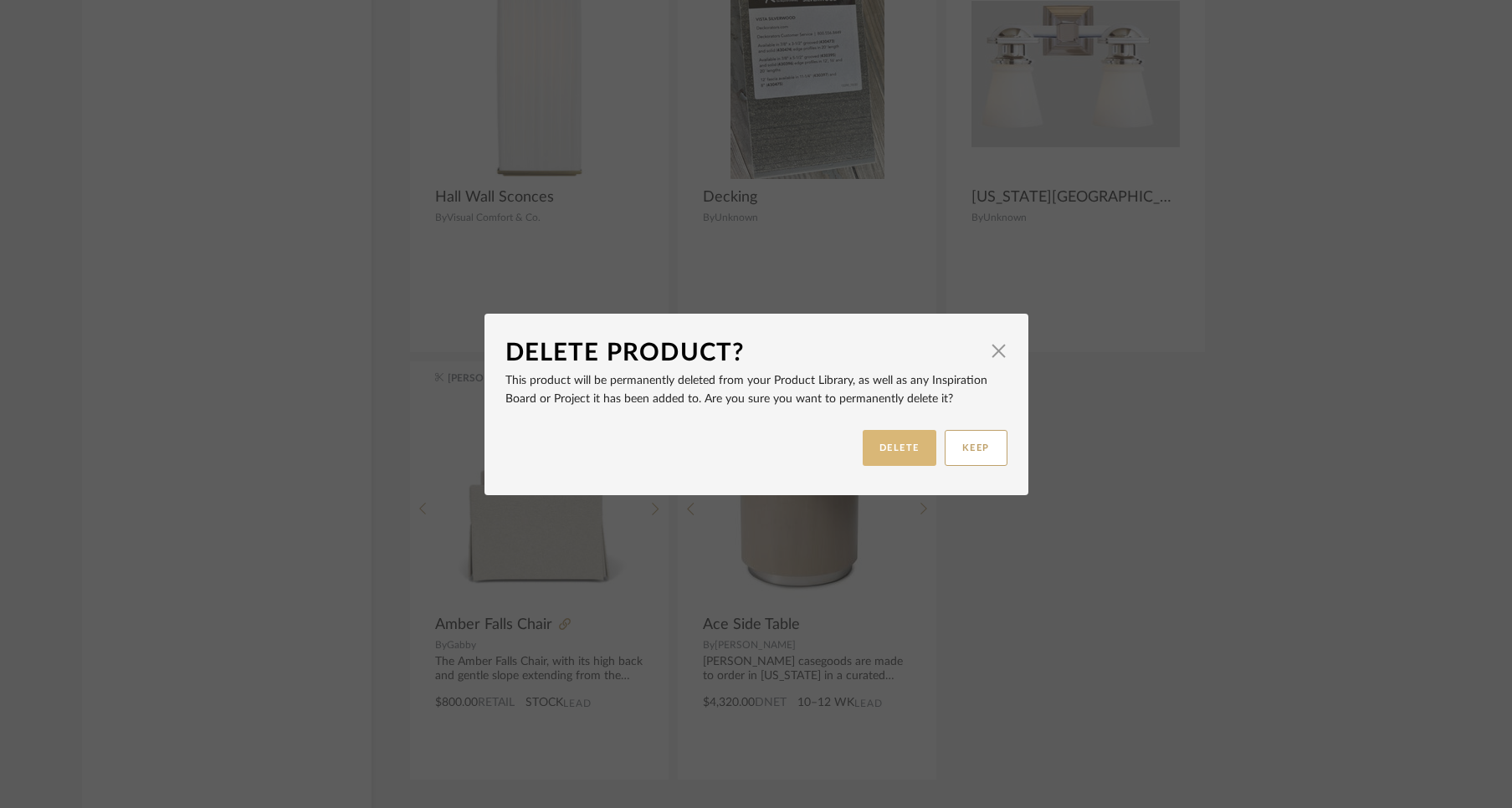
click at [882, 455] on button "DELETE" at bounding box center [900, 447] width 74 height 36
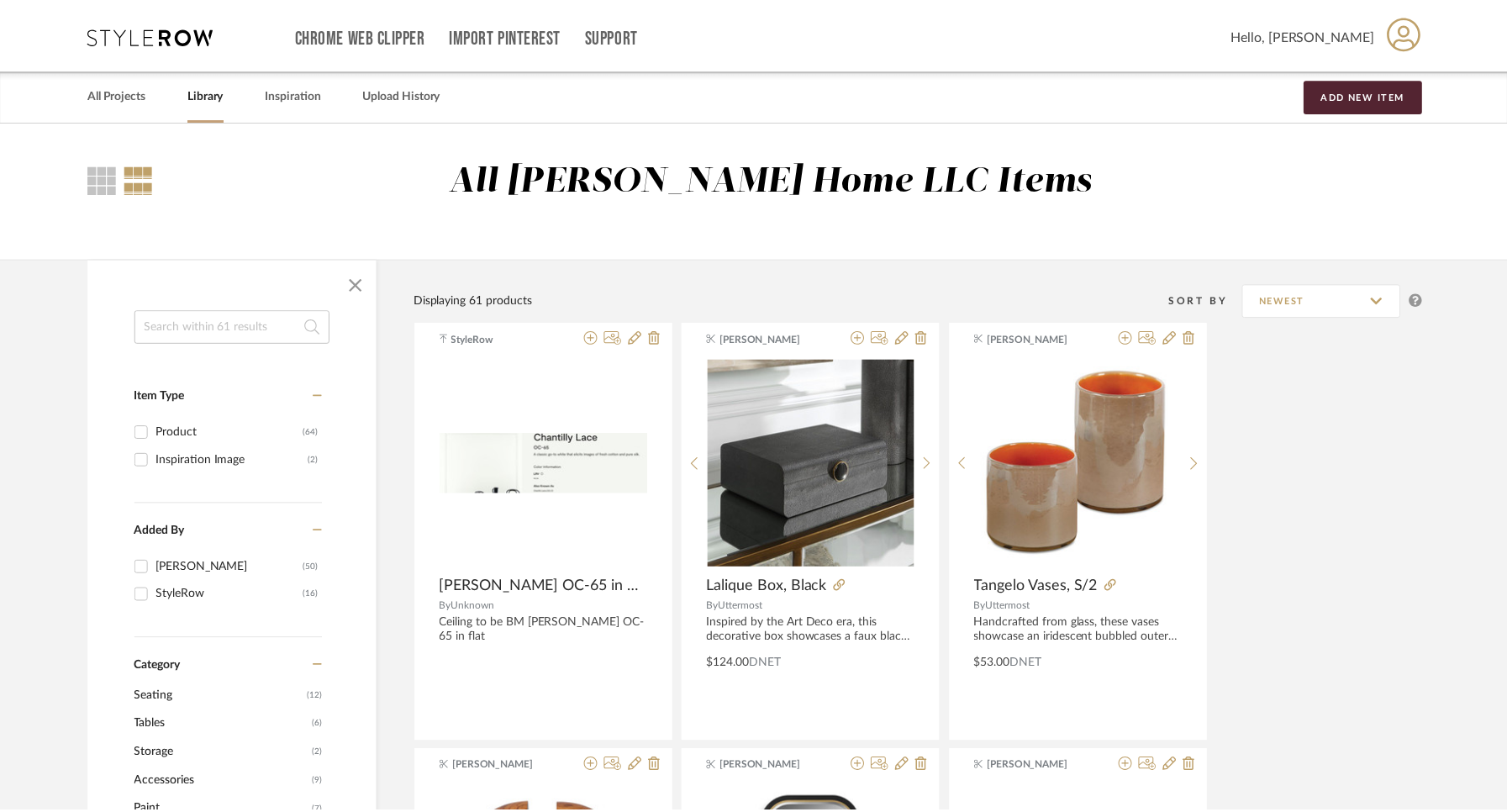
scroll to position [3396, 0]
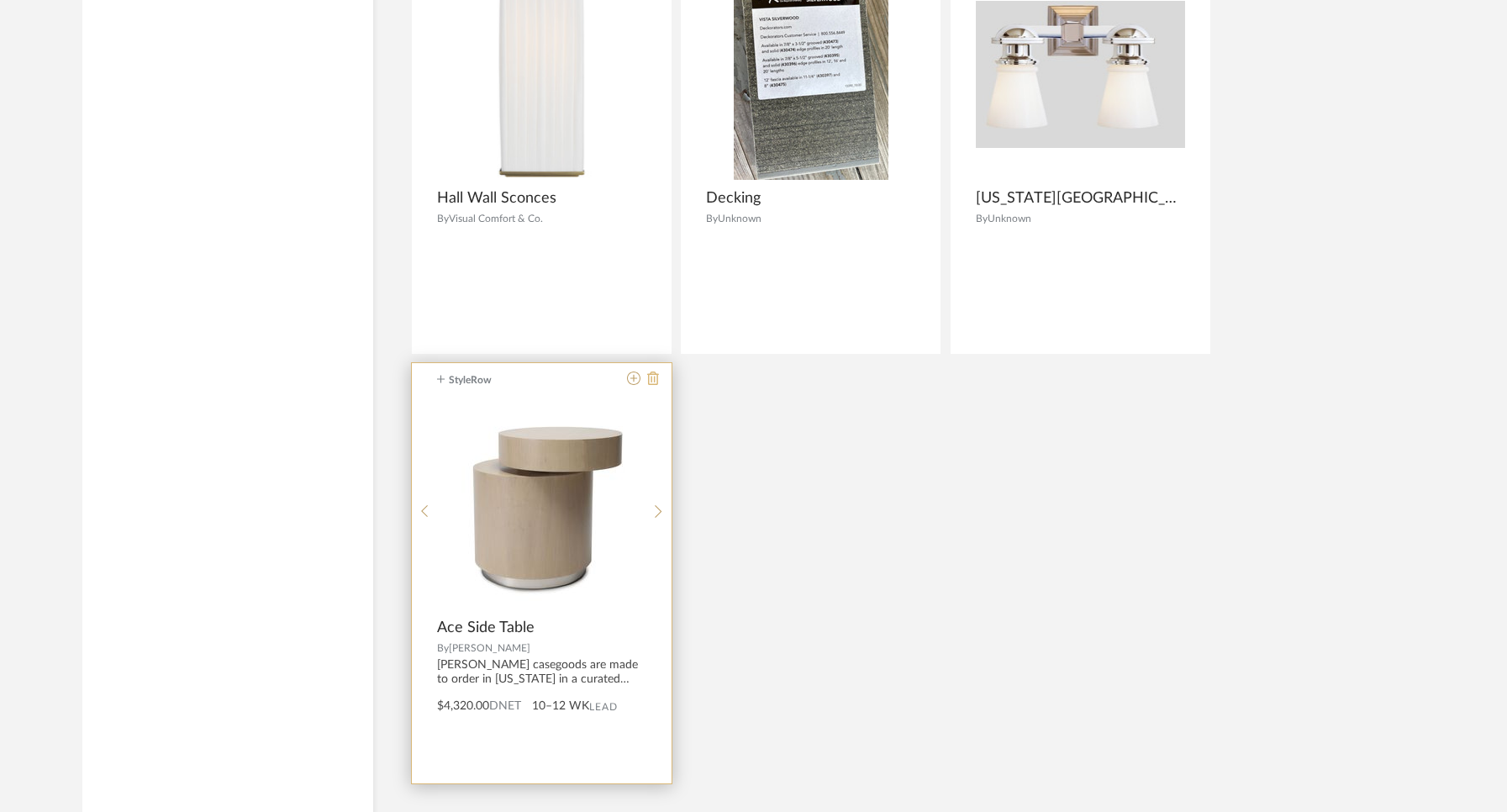
click at [648, 381] on icon at bounding box center [653, 378] width 12 height 13
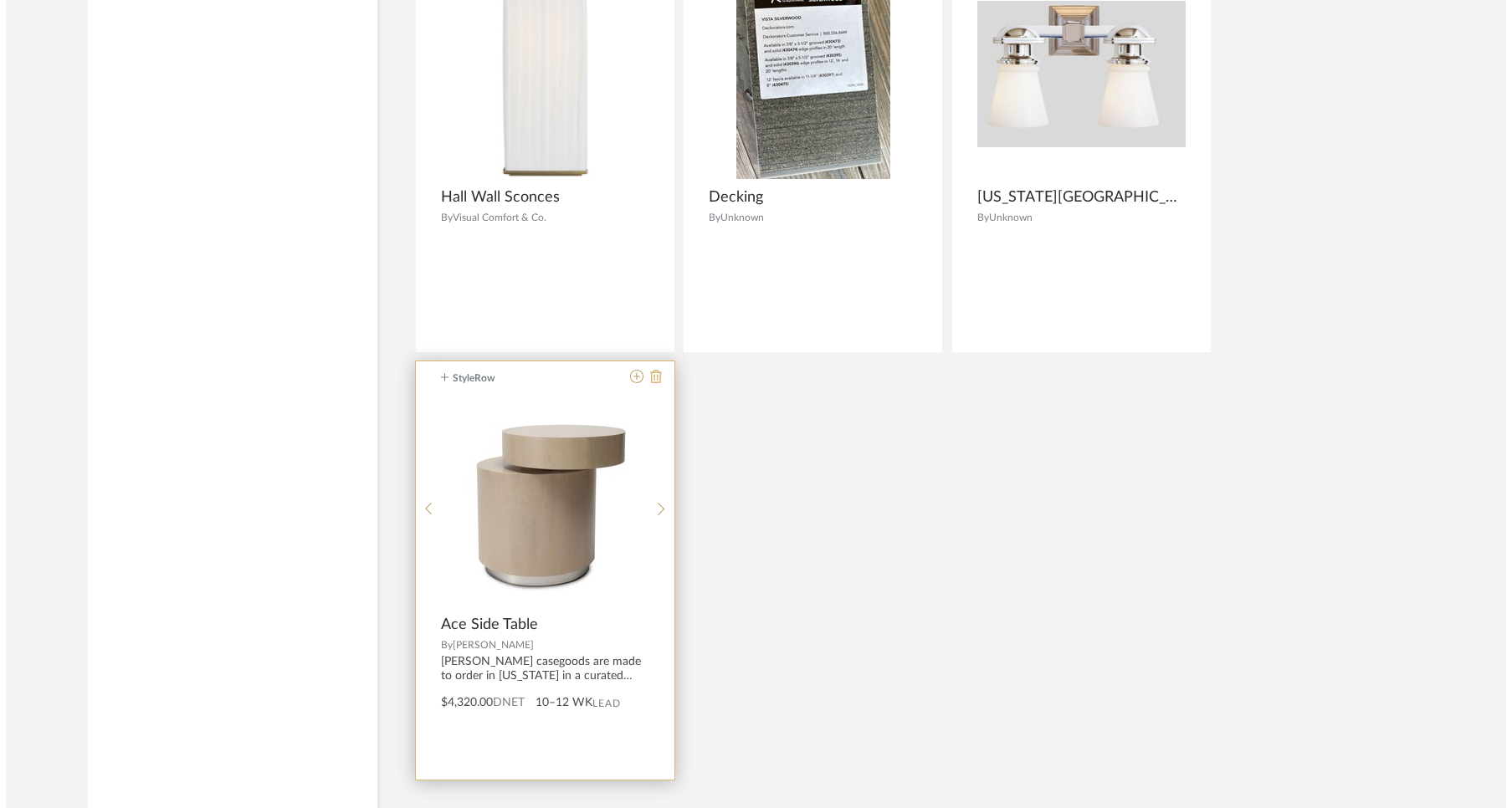
scroll to position [0, 0]
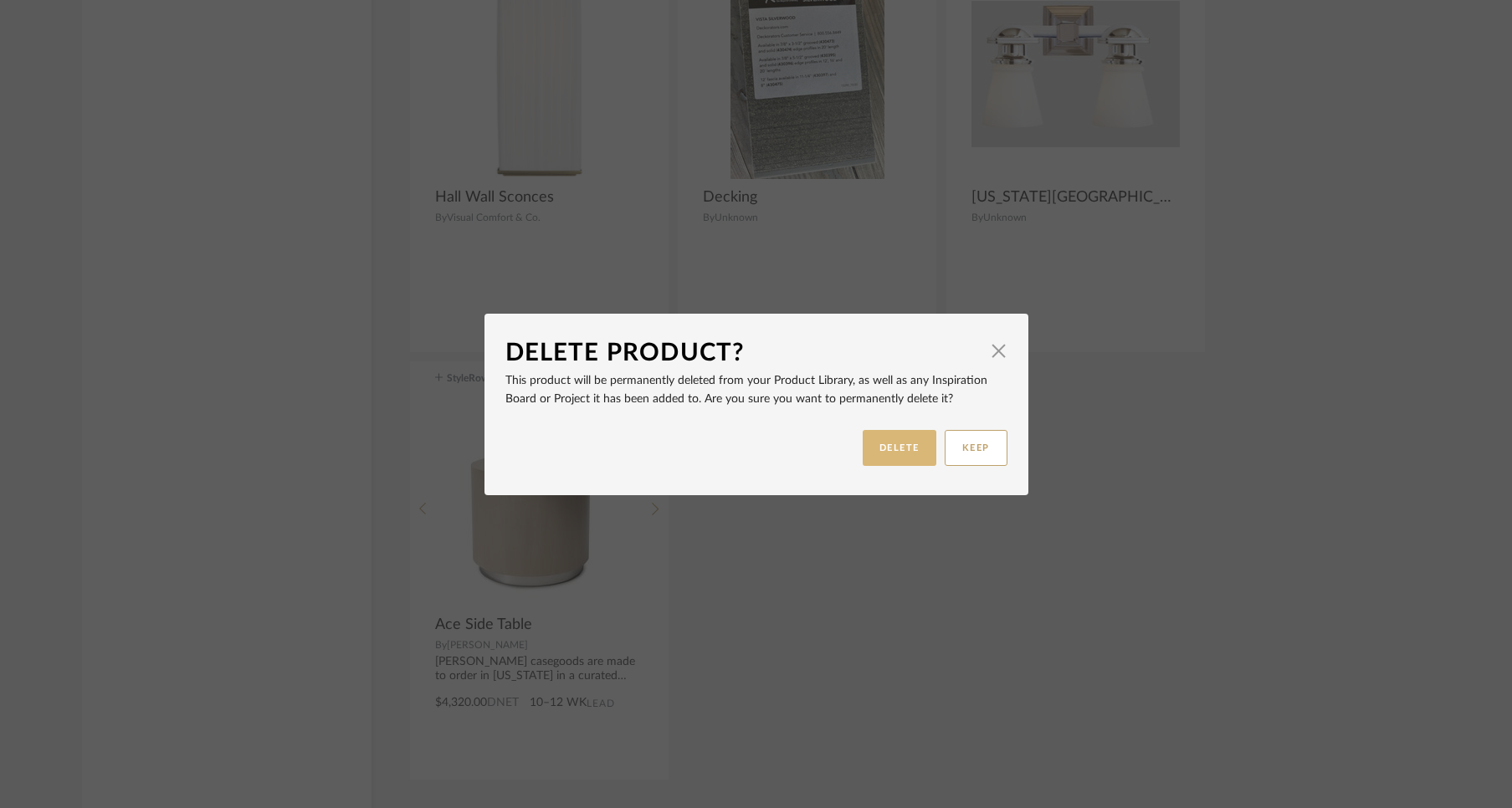
click at [906, 449] on button "DELETE" at bounding box center [900, 447] width 74 height 36
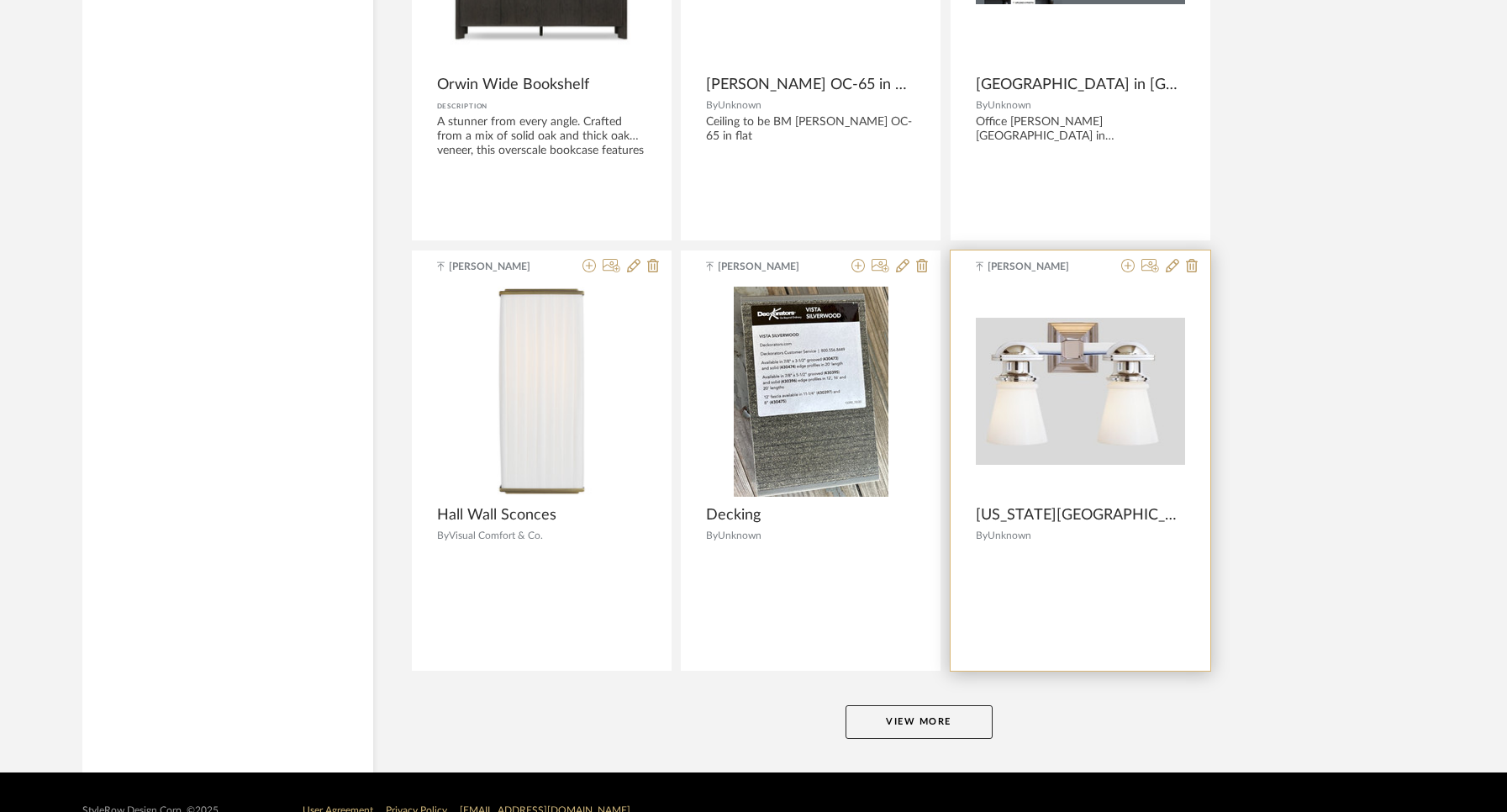
scroll to position [3068, 0]
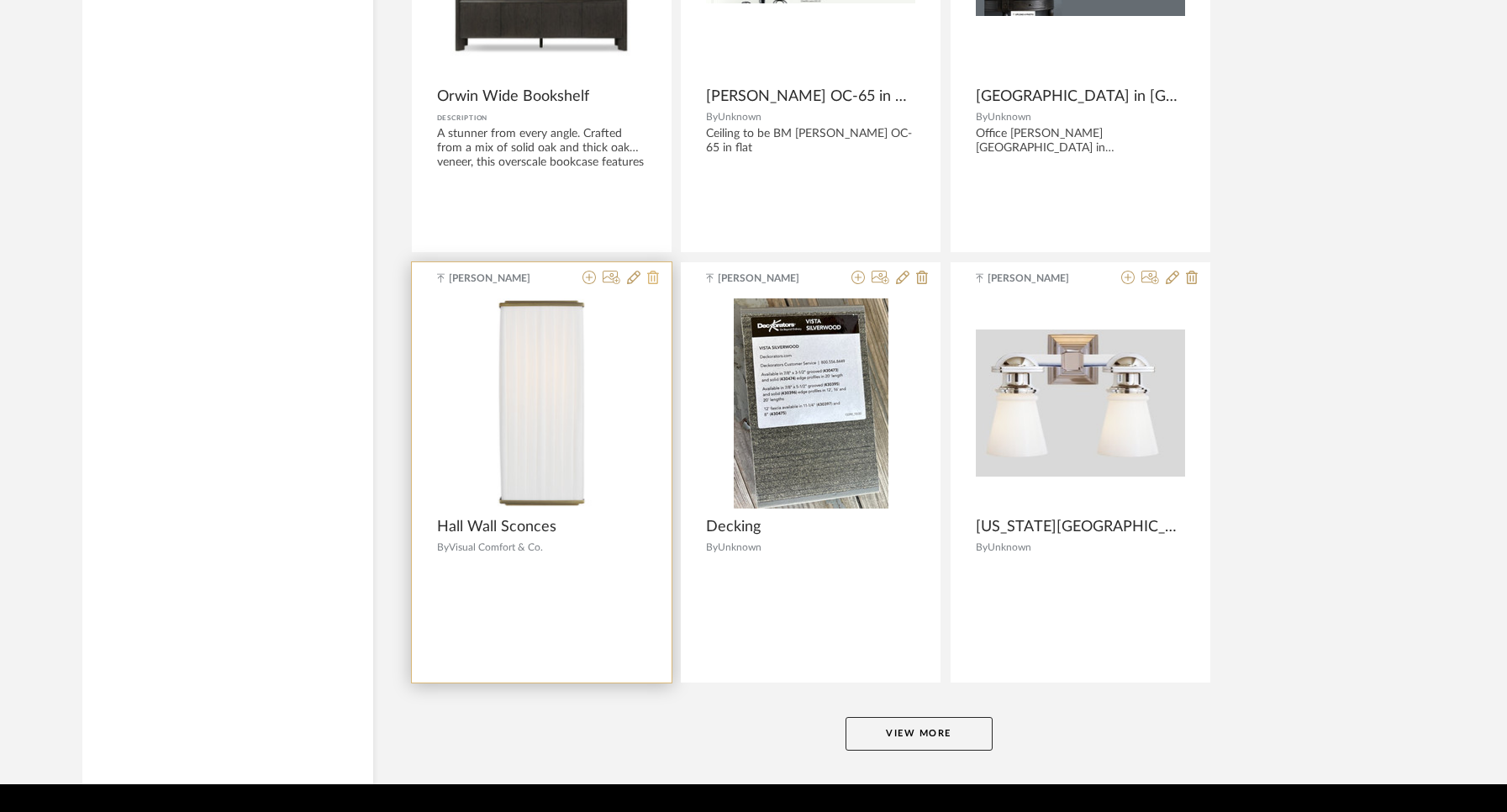
click at [649, 279] on icon at bounding box center [653, 277] width 12 height 13
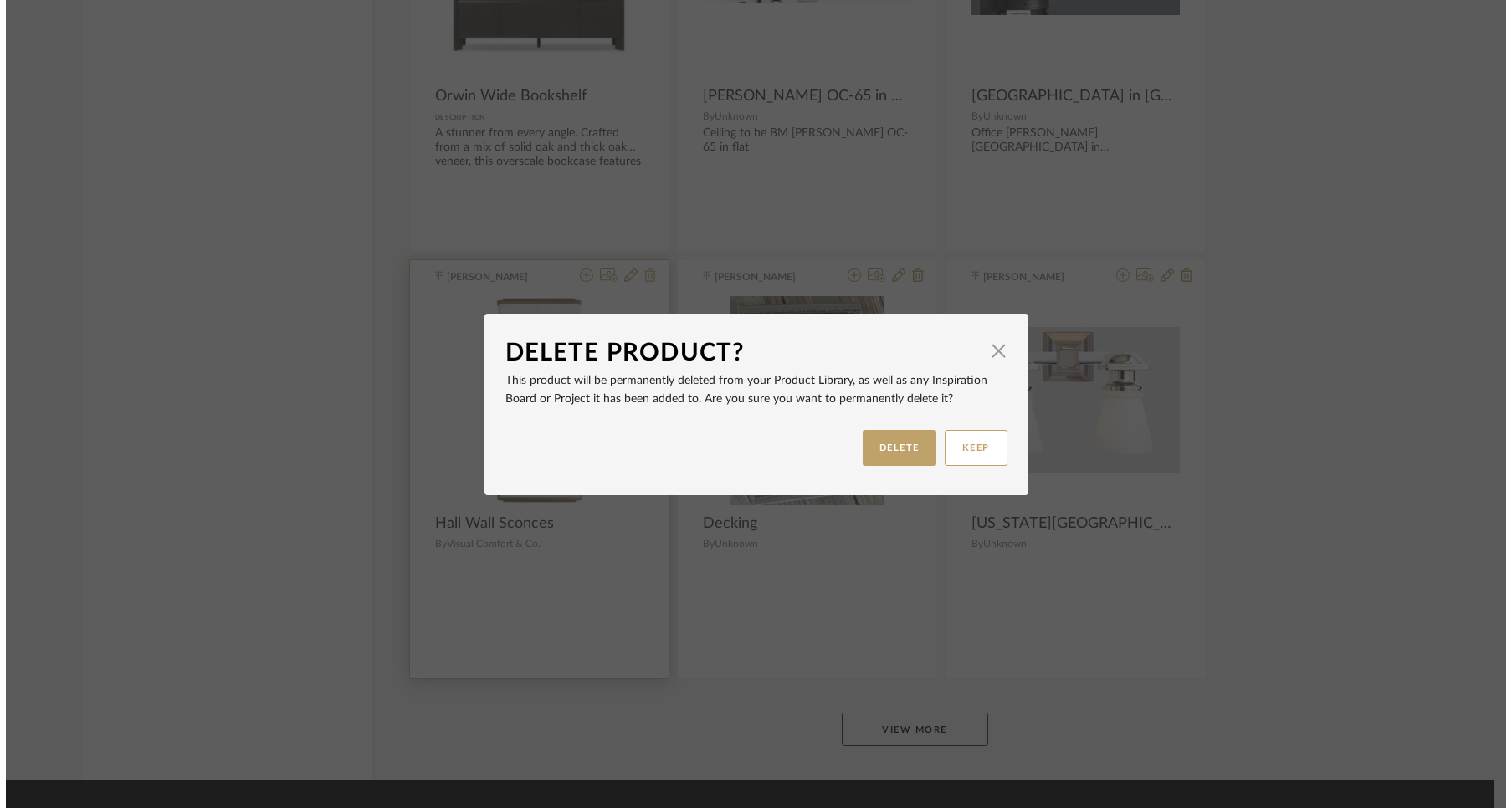
scroll to position [0, 0]
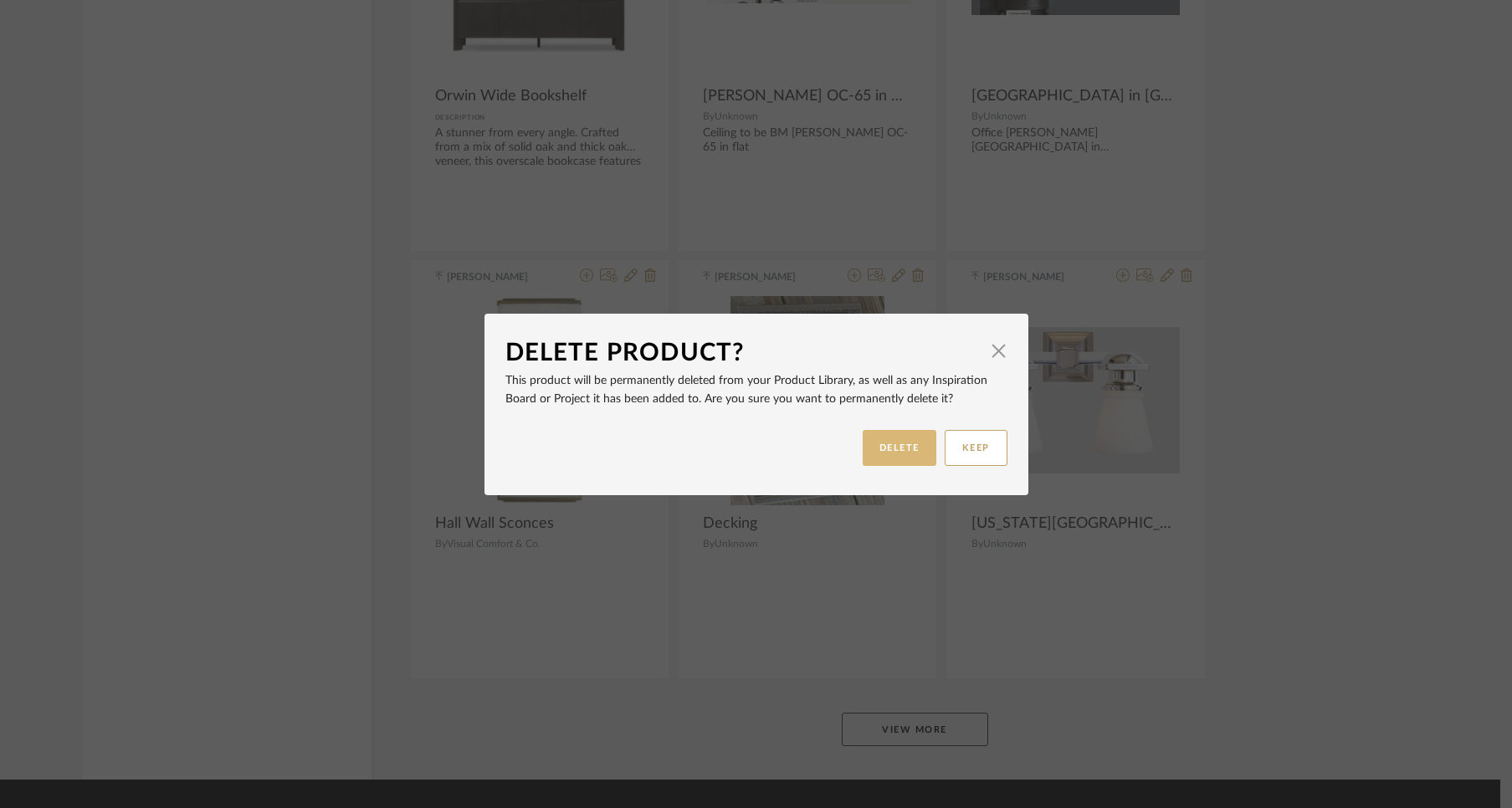
click at [881, 438] on button "DELETE" at bounding box center [900, 447] width 74 height 36
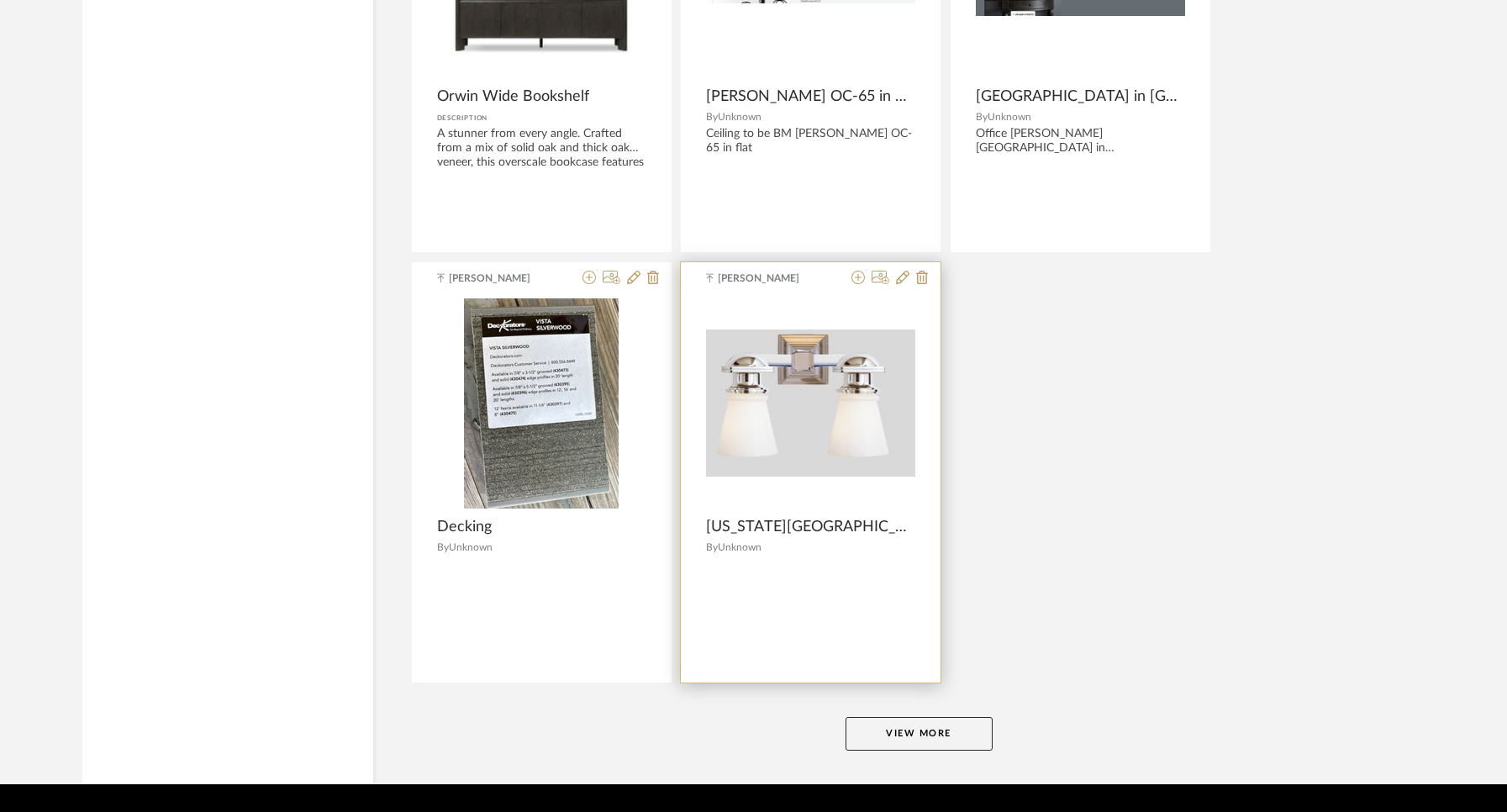
scroll to position [3065, 0]
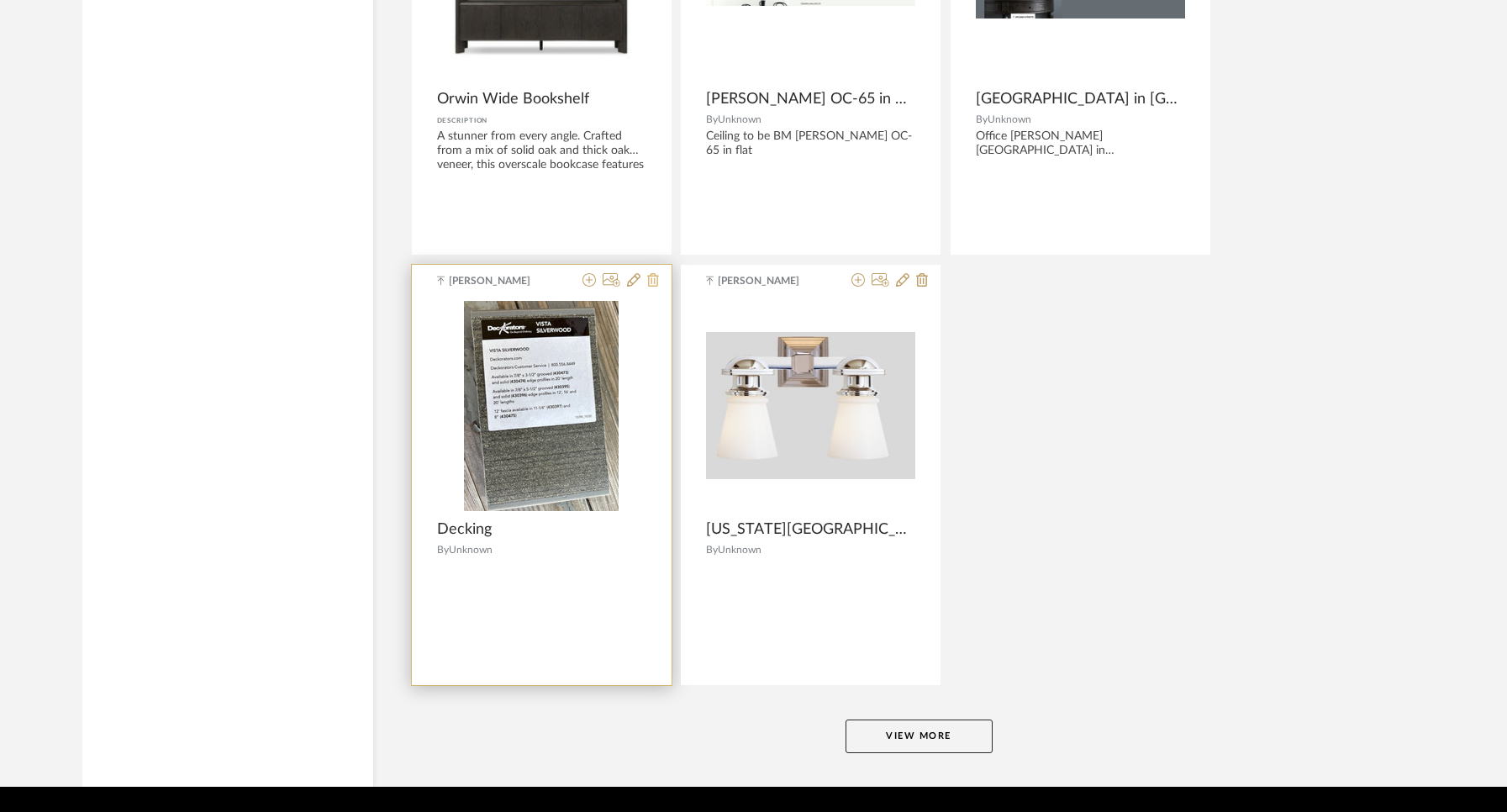
click at [648, 277] on icon at bounding box center [653, 280] width 12 height 13
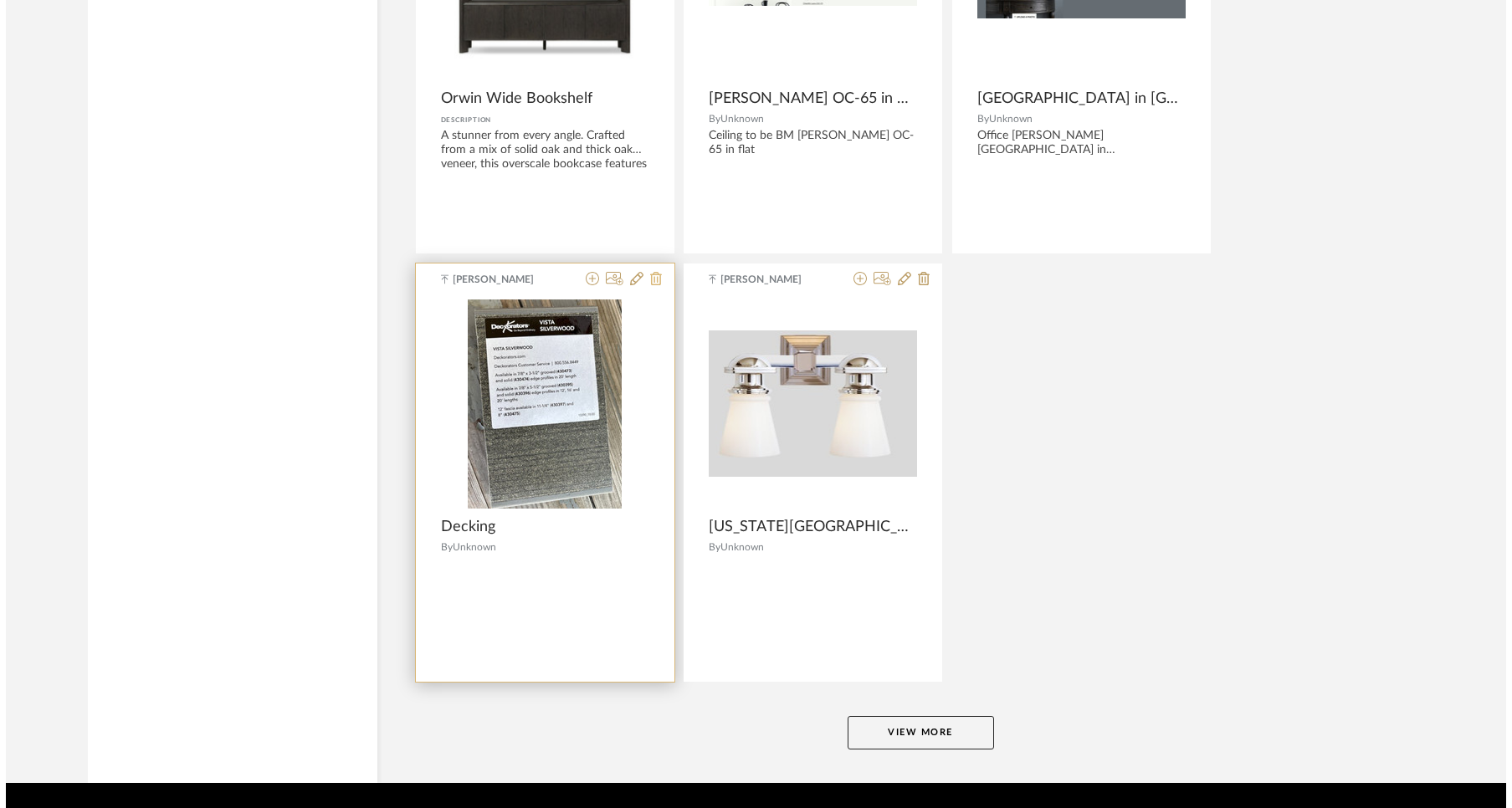
scroll to position [0, 0]
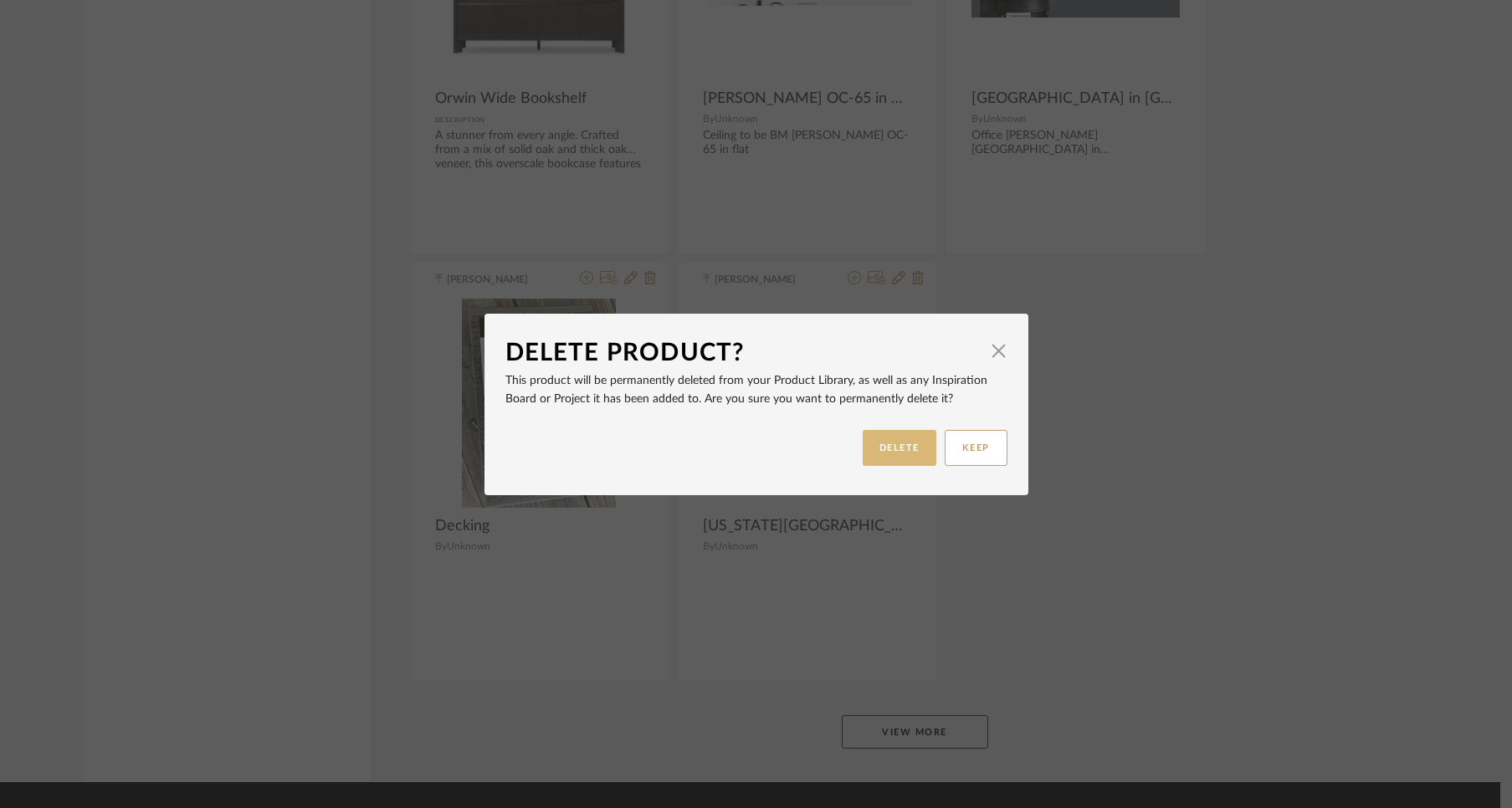
click at [905, 447] on button "DELETE" at bounding box center [900, 447] width 74 height 36
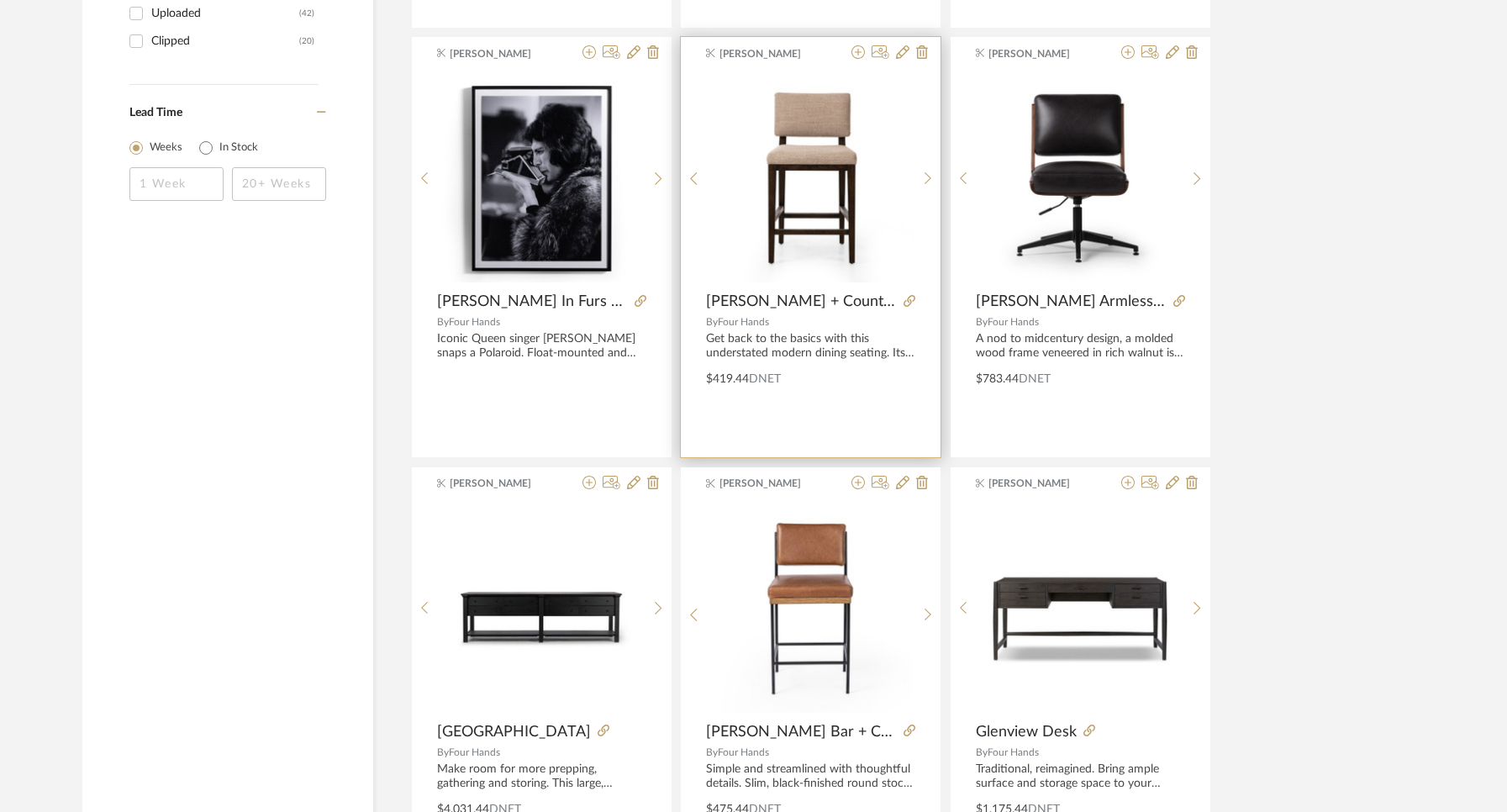
scroll to position [2000, 0]
